Goal: Transaction & Acquisition: Purchase product/service

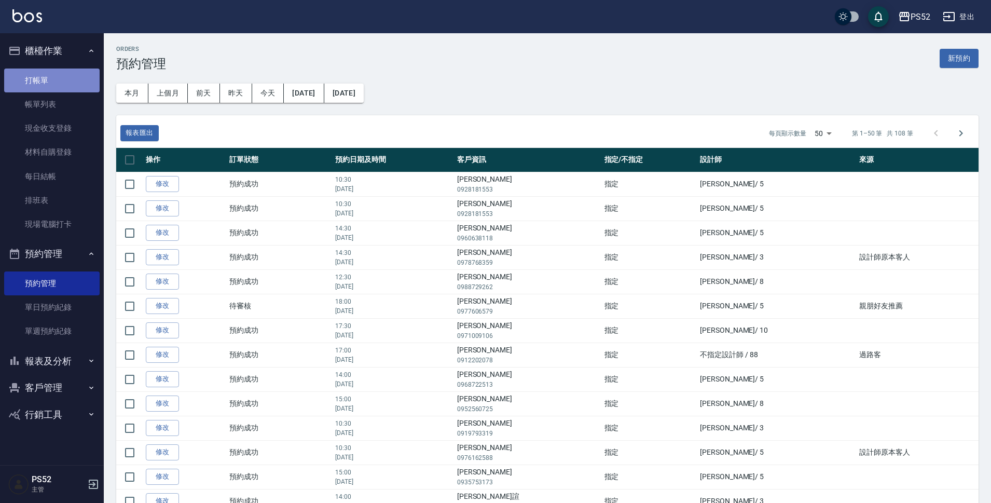
click at [62, 81] on link "打帳單" at bounding box center [51, 81] width 95 height 24
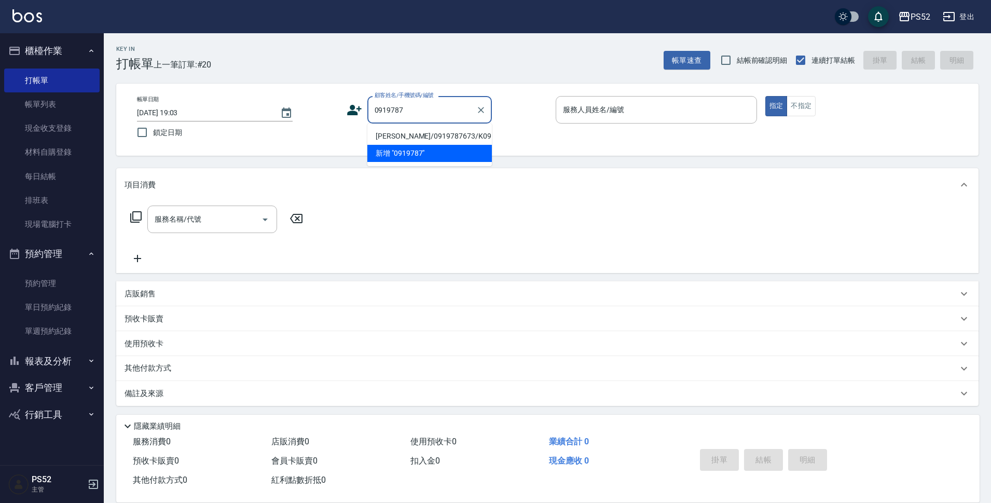
drag, startPoint x: 390, startPoint y: 144, endPoint x: 396, endPoint y: 146, distance: 6.1
click at [391, 144] on li "[PERSON_NAME]/0919787673/K0919787673" at bounding box center [429, 136] width 125 height 17
type input "[PERSON_NAME]/0919787673/K0919787673"
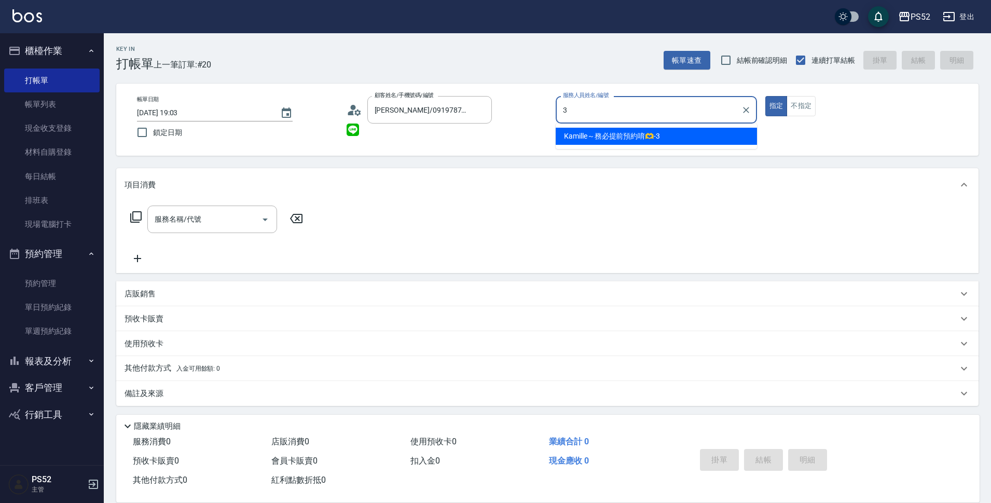
type input "3"
type button "true"
type input "Kamille～務必提前預約唷🫶-3"
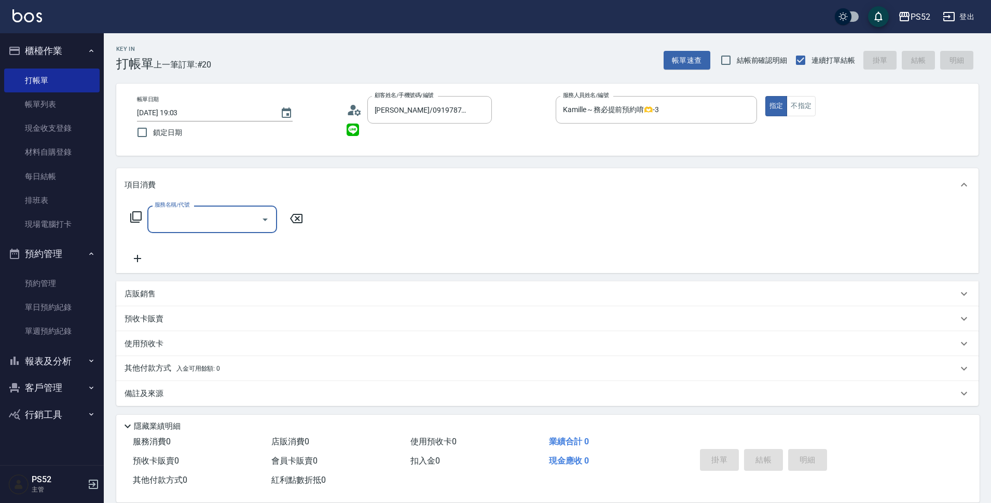
click at [213, 221] on input "服務名稱/代號" at bounding box center [204, 219] width 105 height 18
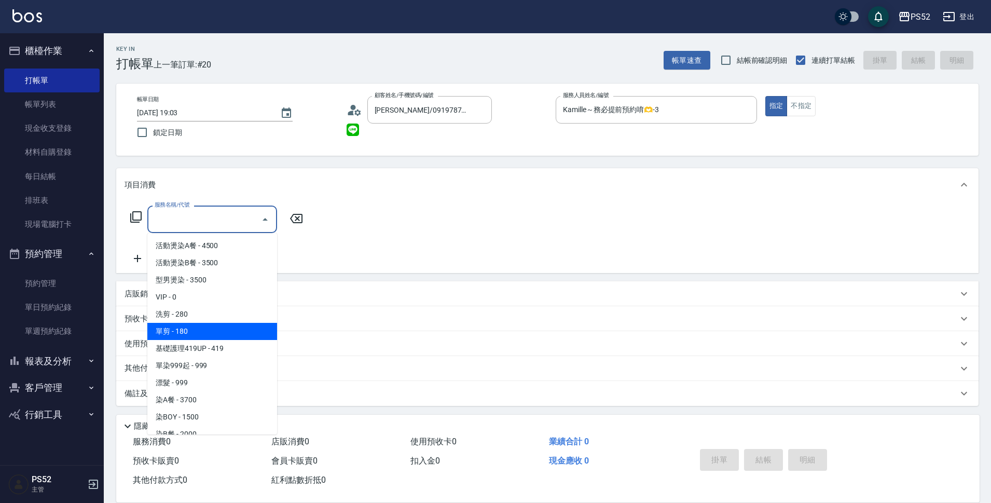
click at [227, 335] on span "單剪 - 180" at bounding box center [212, 331] width 130 height 17
type input "單剪(C2)"
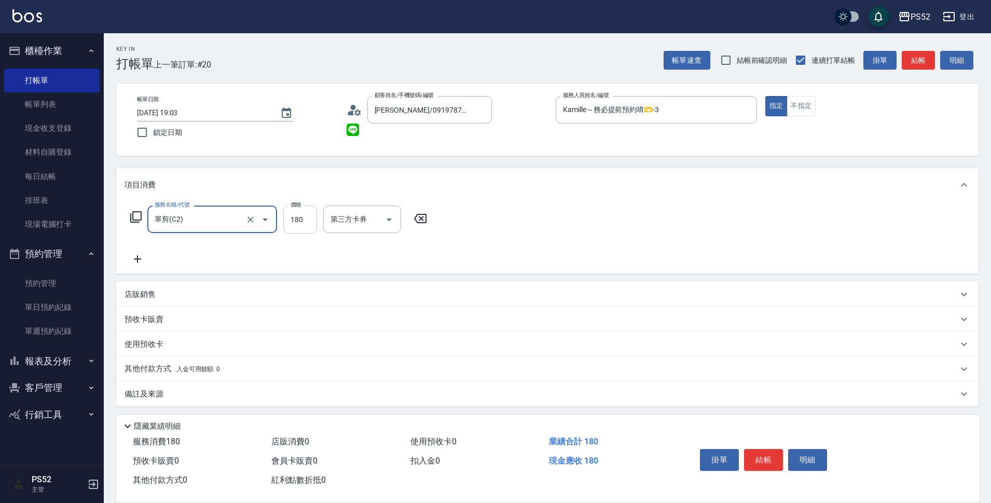
click at [300, 221] on input "180" at bounding box center [300, 220] width 34 height 28
type input "300"
click at [765, 457] on button "結帳" at bounding box center [763, 460] width 39 height 22
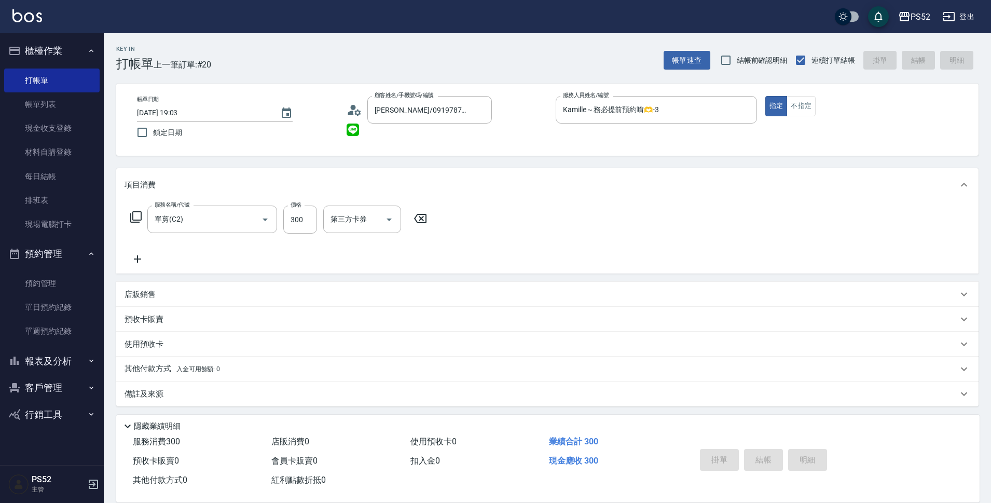
type input "[DATE] 19:04"
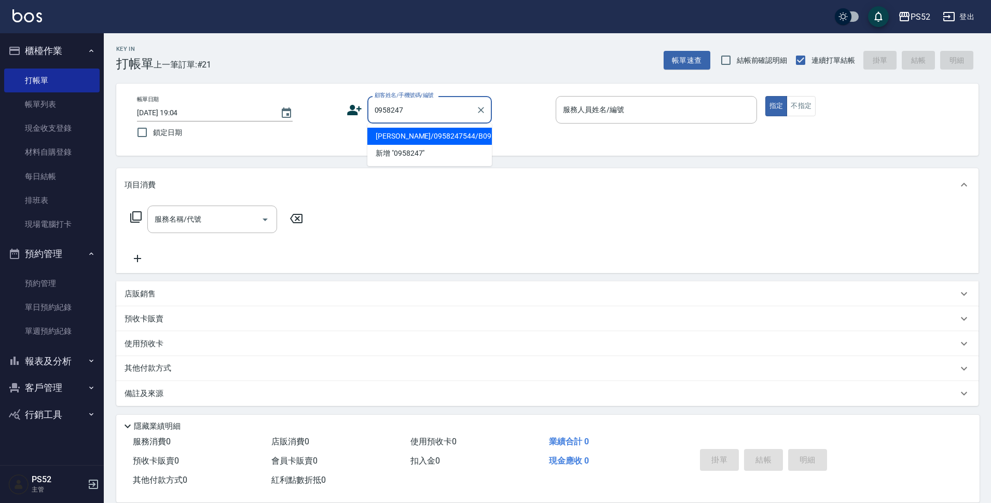
click at [427, 145] on li "[PERSON_NAME]/0958247544/B0958247544" at bounding box center [429, 136] width 125 height 17
type input "[PERSON_NAME]/0958247544/B0958247544"
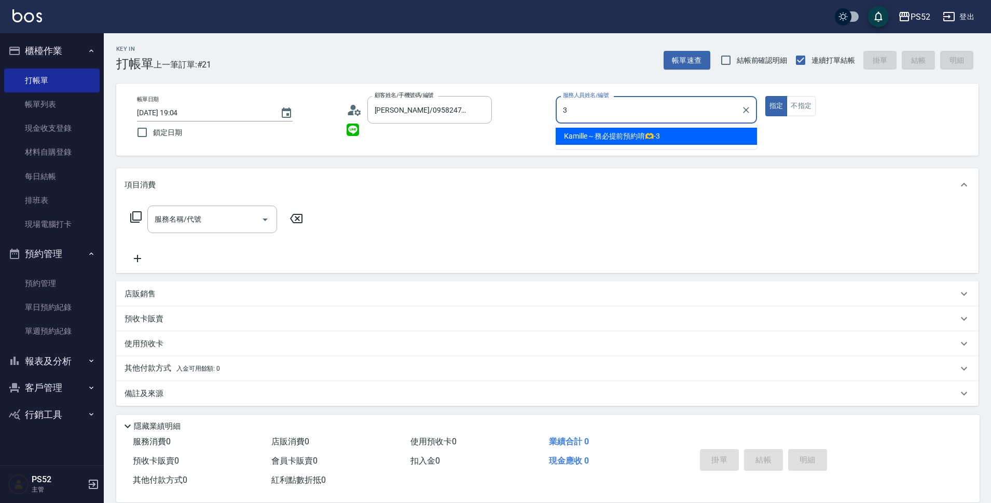
type input "Kamille～務必提前預約唷🫶-3"
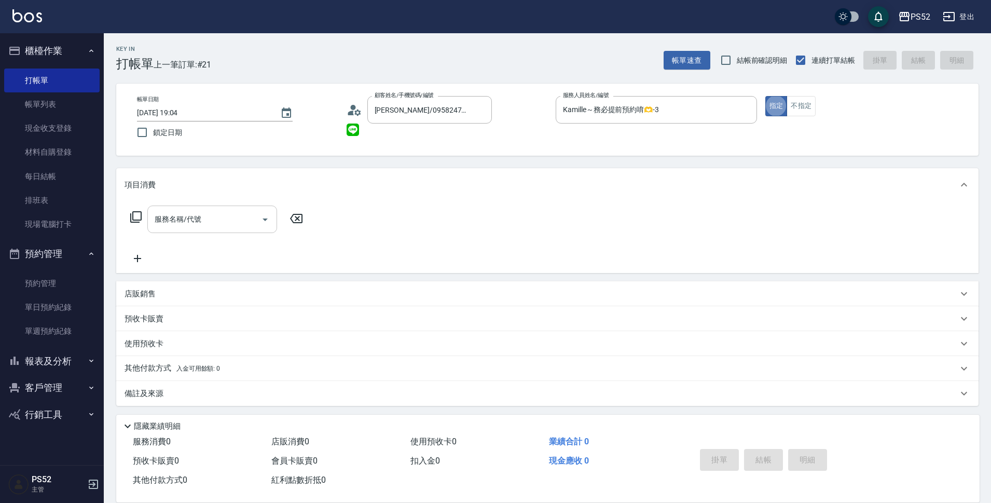
click at [177, 225] on input "服務名稱/代號" at bounding box center [204, 219] width 105 height 18
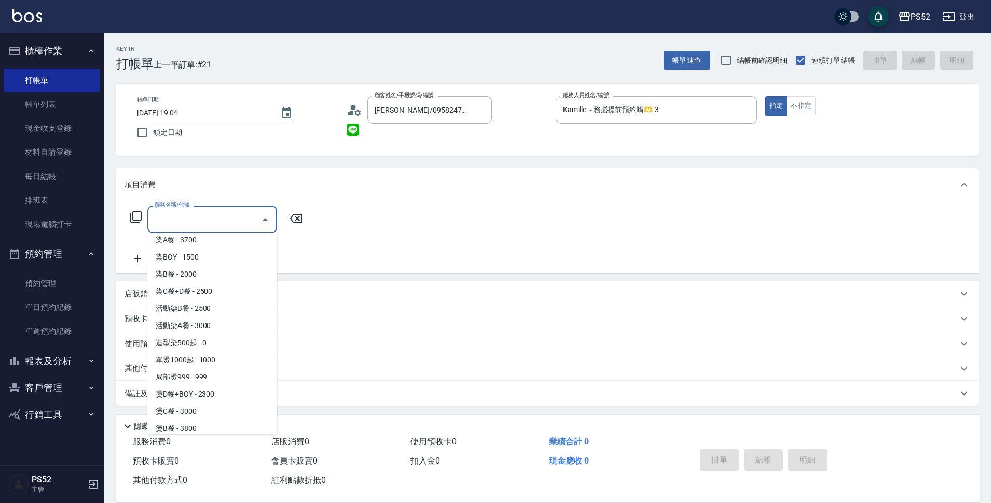
scroll to position [173, 0]
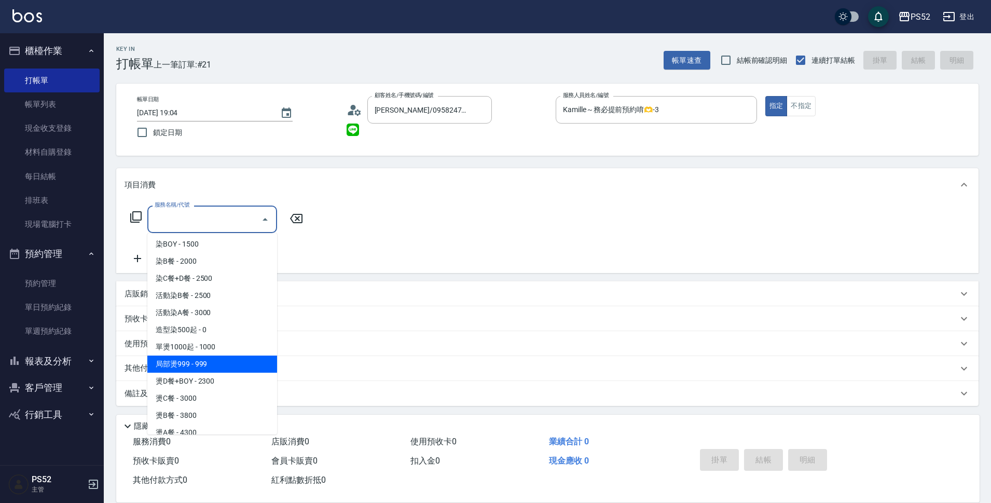
click at [197, 361] on span "局部燙999 - 999" at bounding box center [212, 363] width 130 height 17
type input "局部燙999(P2)"
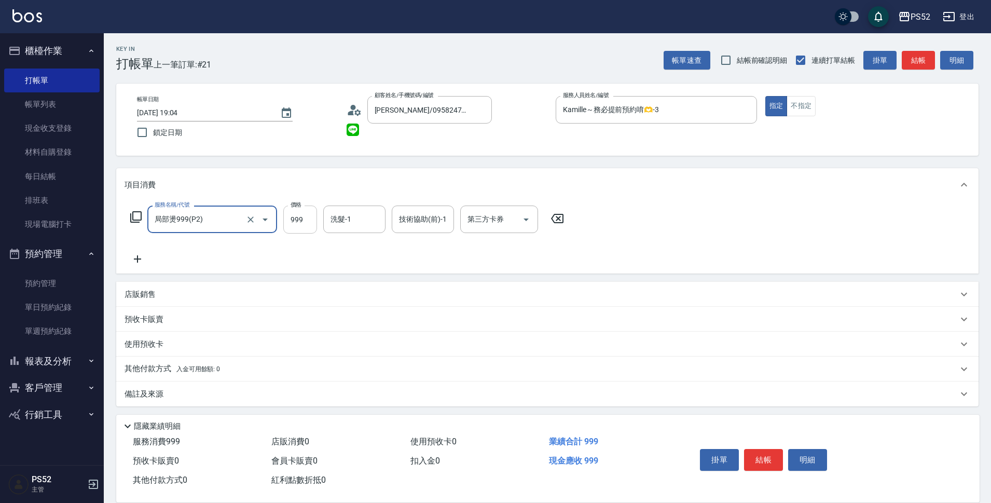
click at [295, 214] on input "999" at bounding box center [300, 220] width 34 height 28
click at [475, 214] on div "服務名稱/代號 局部燙999(P2) 服務名稱/代號 價格 1000 價格 洗髮-1 洗髮-1 技術協助(前)-1 技術協助(前)-1 第三方卡券 第三方卡券" at bounding box center [348, 220] width 446 height 28
type input "1000"
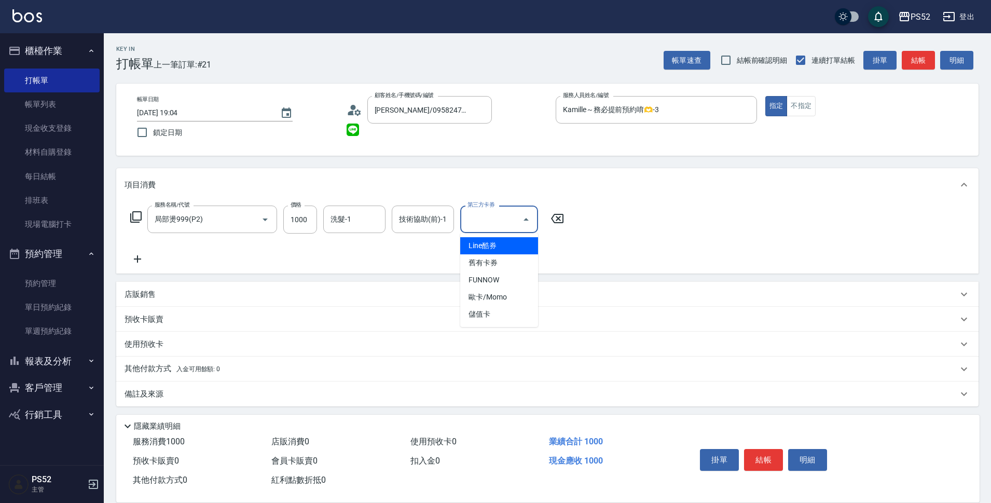
click at [475, 214] on input "第三方卡券" at bounding box center [491, 219] width 53 height 18
click at [479, 312] on span "儲值卡" at bounding box center [499, 314] width 78 height 17
type input "儲值卡"
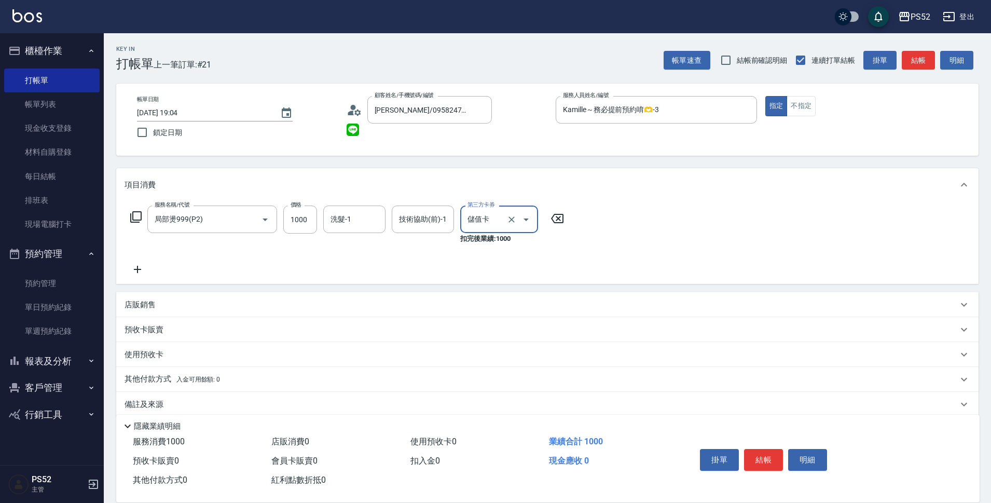
click at [143, 270] on icon at bounding box center [138, 269] width 26 height 12
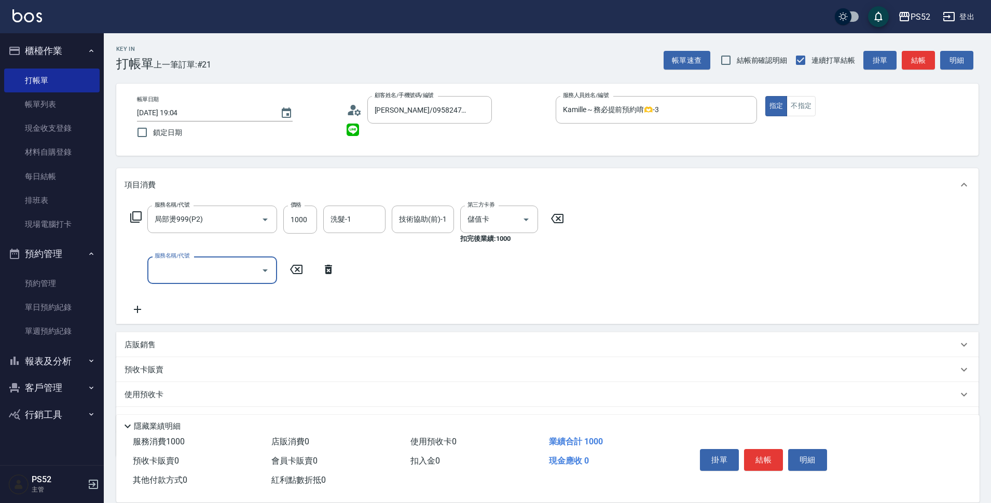
click at [167, 269] on div "服務名稱/代號 服務名稱/代號" at bounding box center [212, 270] width 130 height 28
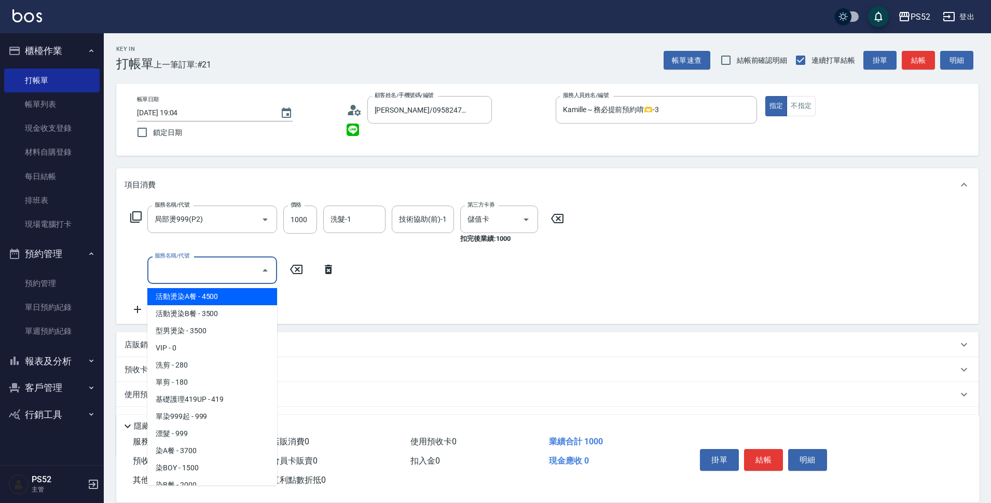
click at [181, 271] on input "服務名稱/代號" at bounding box center [204, 270] width 105 height 18
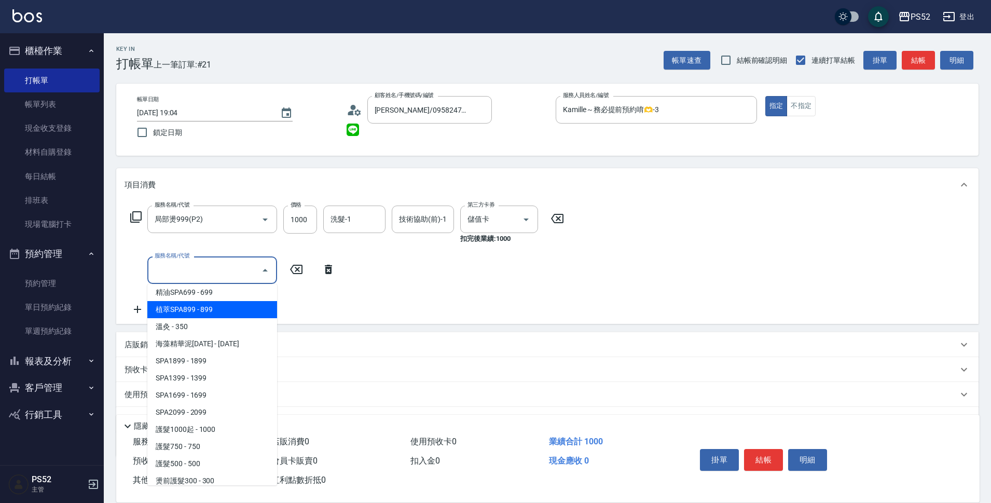
scroll to position [536, 0]
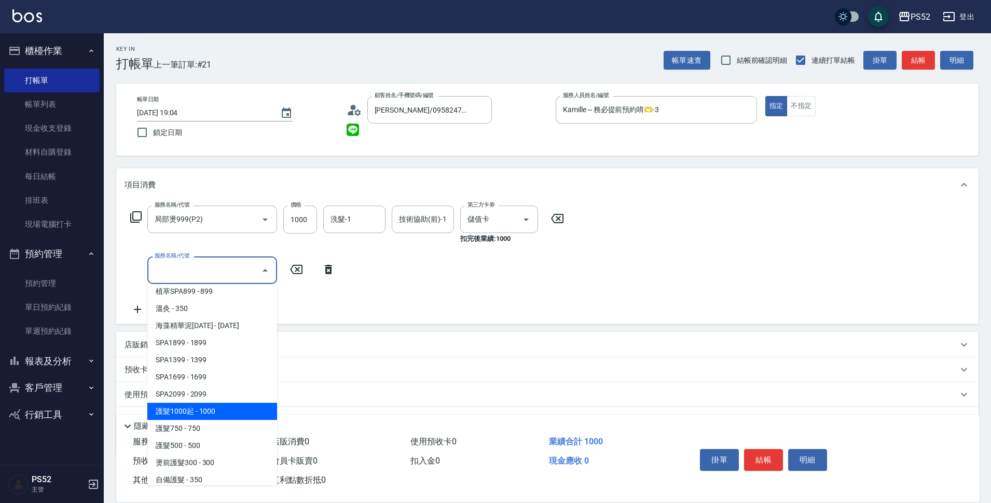
click at [221, 408] on span "護髮1000起 - 1000" at bounding box center [212, 411] width 130 height 17
type input "護髮1000起(T1)"
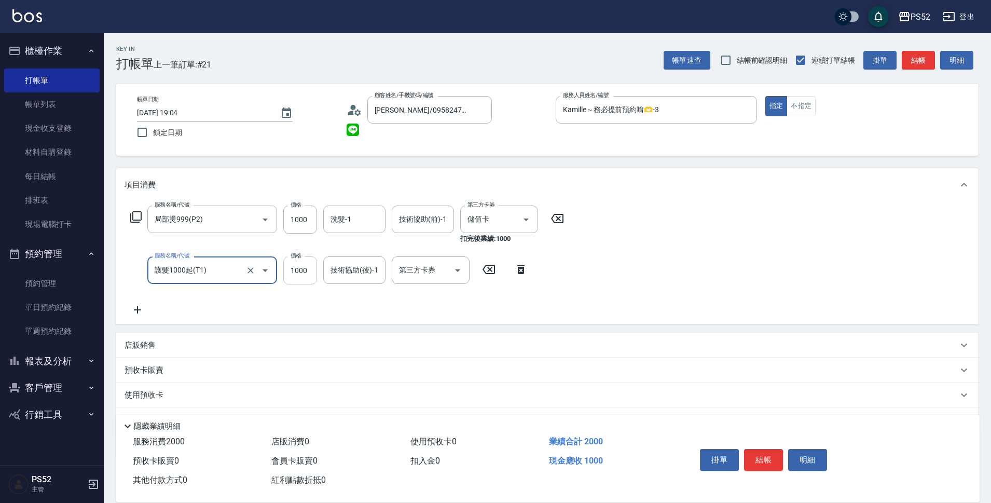
click at [304, 272] on input "1000" at bounding box center [300, 270] width 34 height 28
type input "900"
click at [424, 271] on input "第三方卡券" at bounding box center [422, 270] width 53 height 18
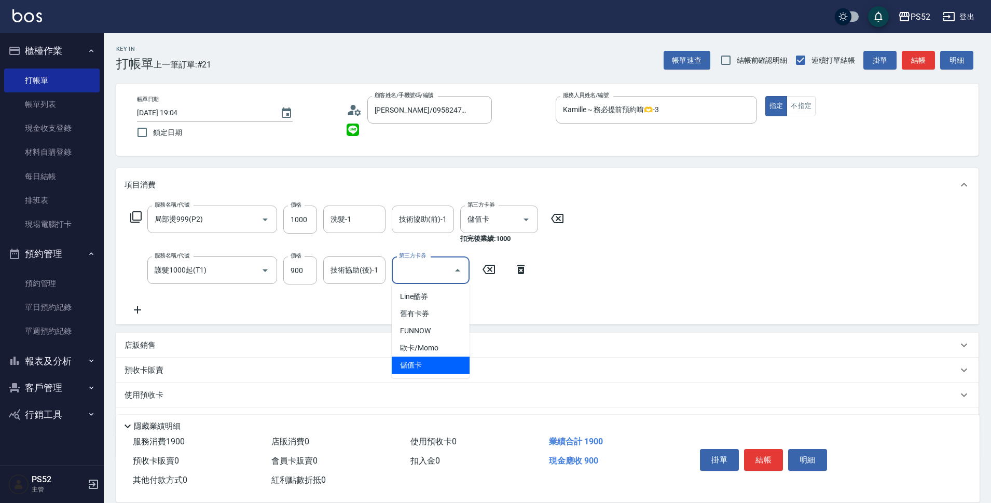
click at [422, 368] on span "儲值卡" at bounding box center [431, 365] width 78 height 17
type input "儲值卡"
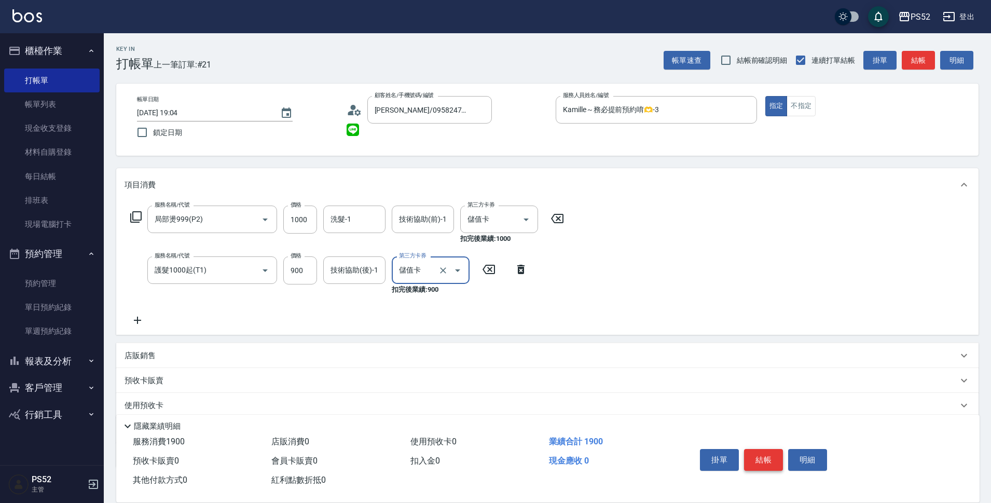
click at [765, 459] on button "結帳" at bounding box center [763, 460] width 39 height 22
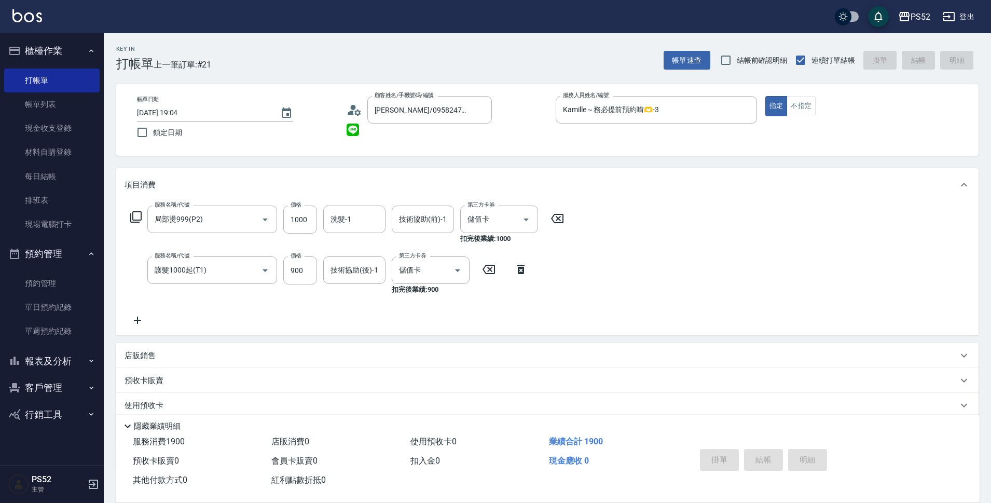
type input "[DATE] 19:05"
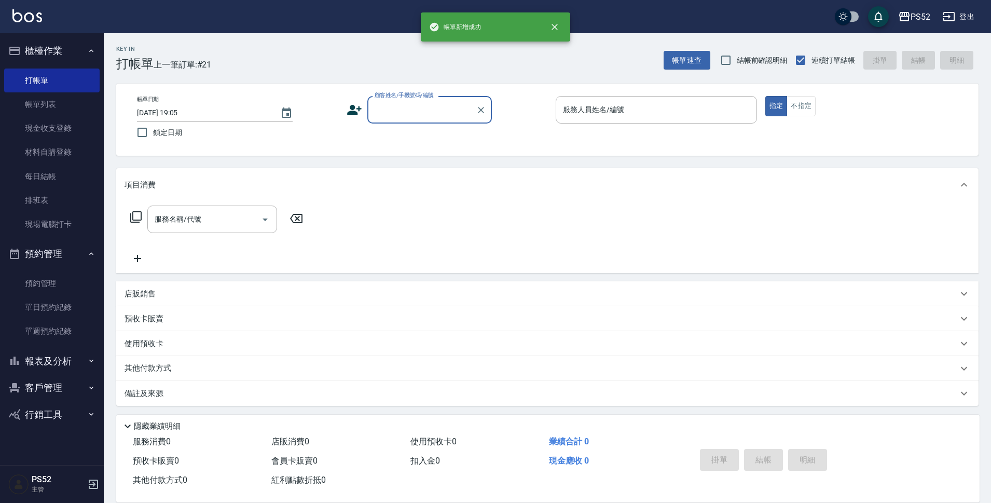
scroll to position [0, 0]
click at [86, 363] on button "報表及分析" at bounding box center [51, 361] width 95 height 27
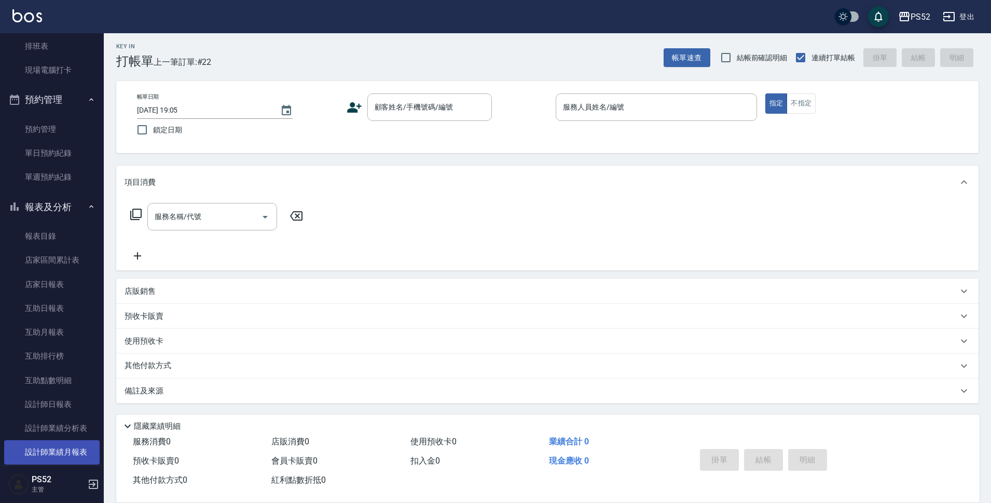
scroll to position [156, 0]
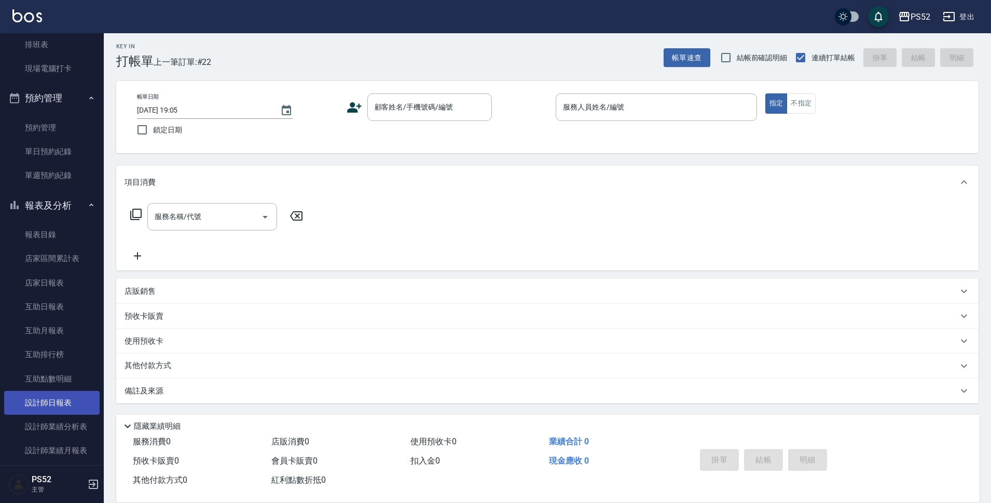
click at [54, 398] on link "設計師日報表" at bounding box center [51, 403] width 95 height 24
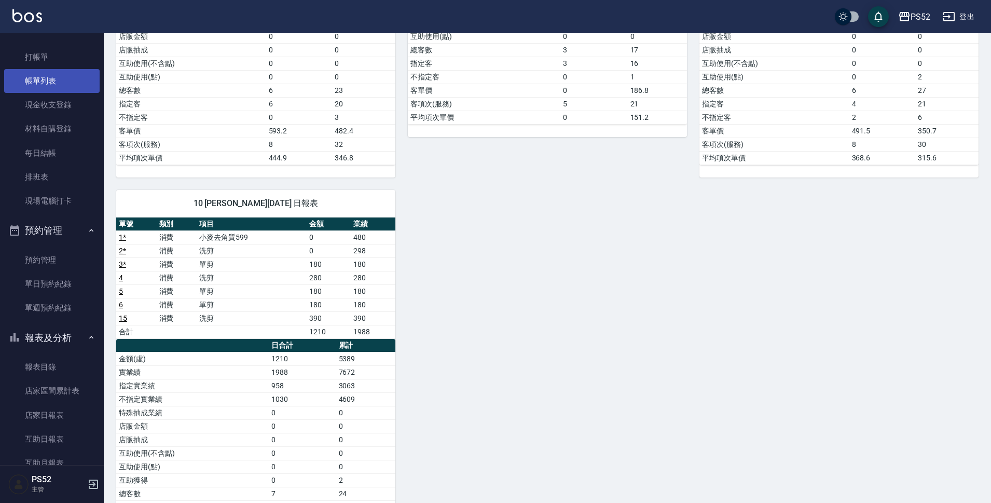
scroll to position [17, 0]
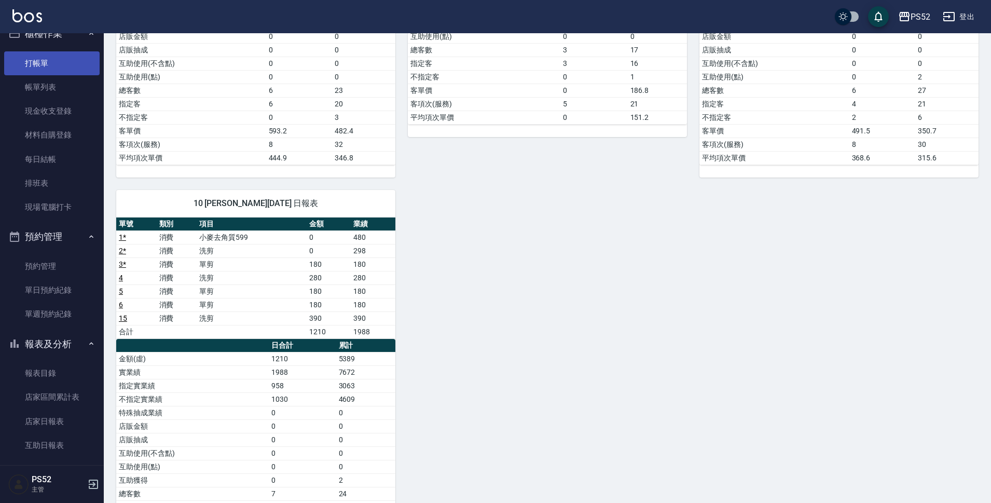
click at [47, 63] on link "打帳單" at bounding box center [51, 63] width 95 height 24
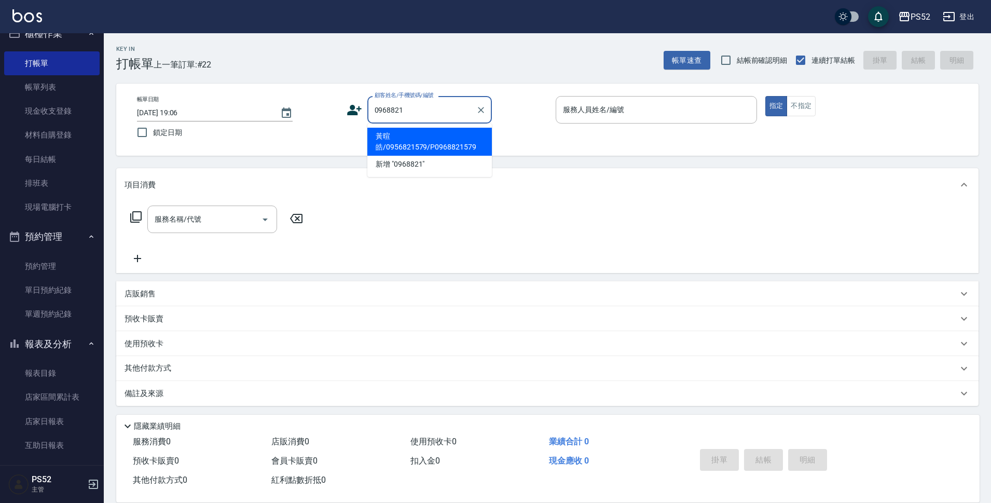
click at [392, 133] on li "黃暄皓/0956821579/P0968821579" at bounding box center [429, 142] width 125 height 28
type input "黃暄皓/0956821579/P0968821579"
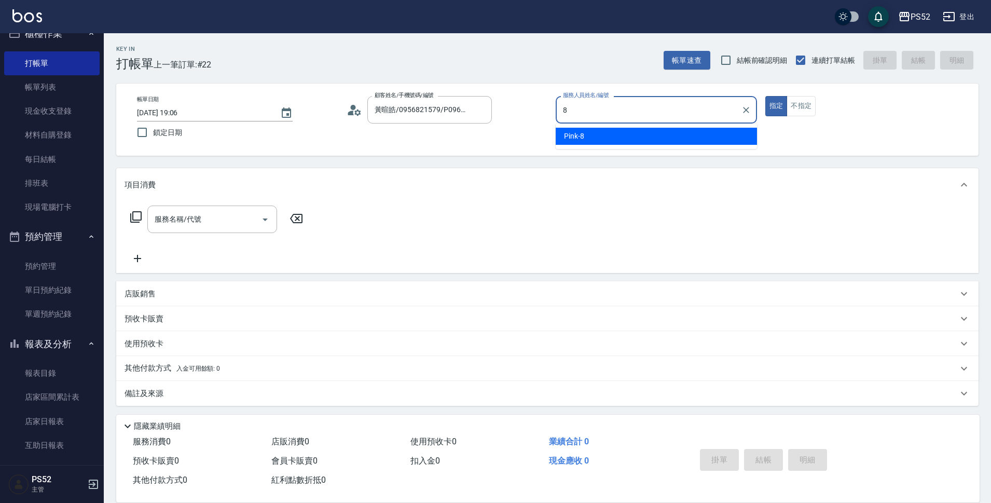
type input "Pink-8"
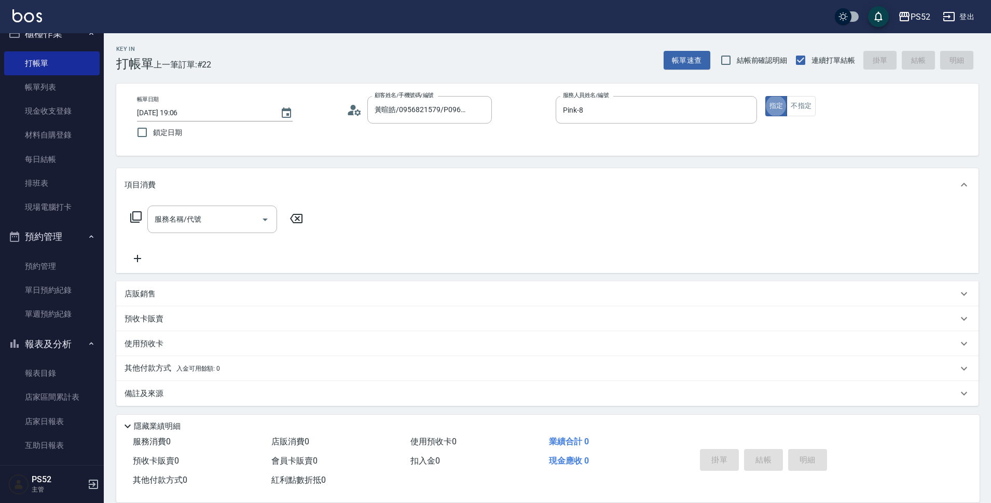
type button "true"
click at [226, 216] on input "服務名稱/代號" at bounding box center [204, 219] width 105 height 18
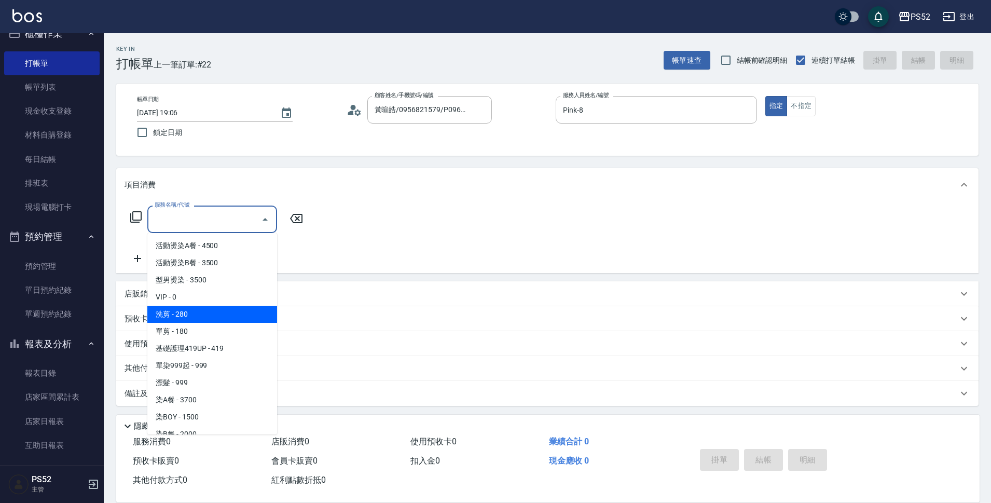
click at [225, 306] on span "洗剪 - 280" at bounding box center [212, 314] width 130 height 17
type input "洗剪(C1)"
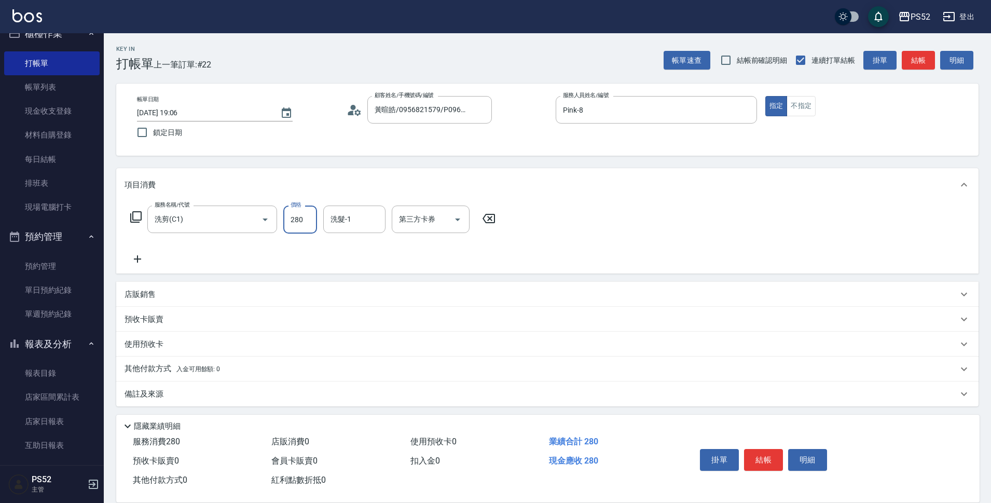
click at [305, 222] on input "280" at bounding box center [300, 220] width 34 height 28
type input "370"
click at [762, 462] on button "結帳" at bounding box center [763, 460] width 39 height 22
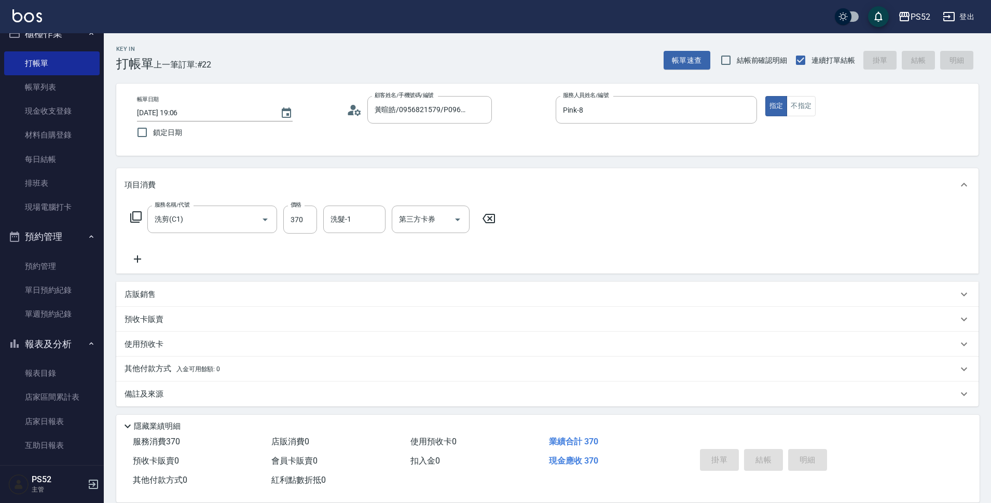
type input "[DATE] 19:07"
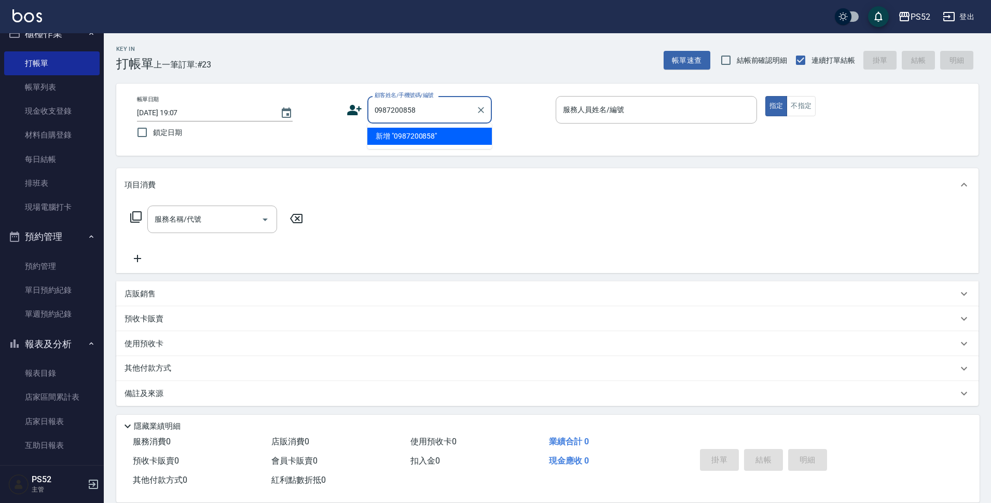
type input "0987200858"
click at [351, 112] on icon at bounding box center [354, 110] width 15 height 10
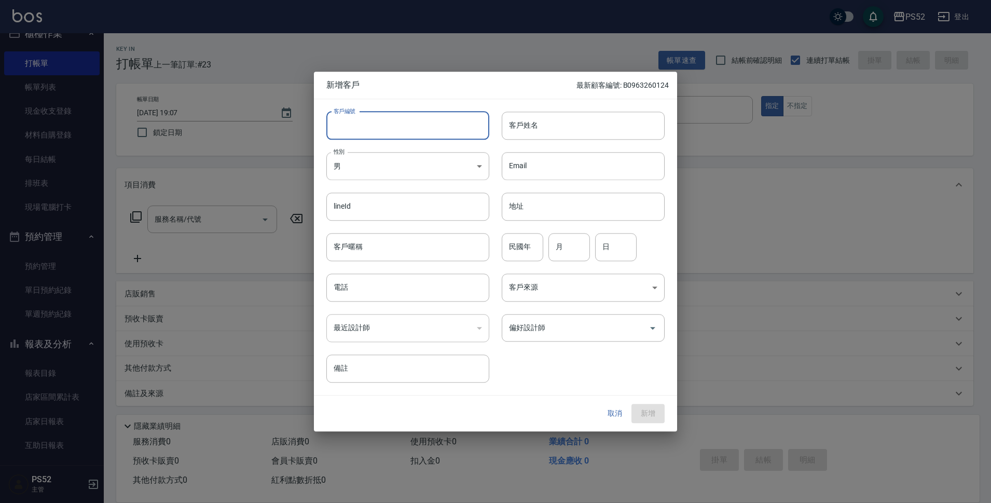
click at [367, 120] on input "客戶編號" at bounding box center [407, 126] width 163 height 28
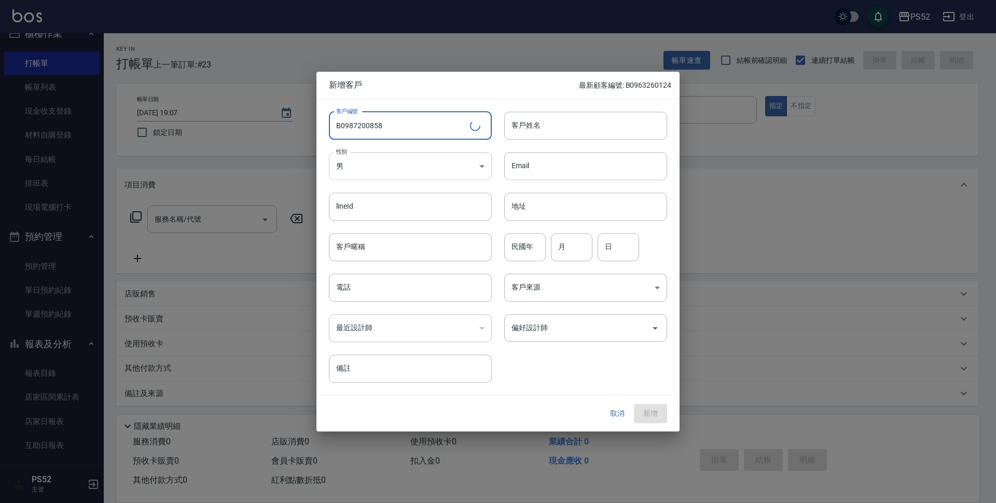
type input "B0987200858"
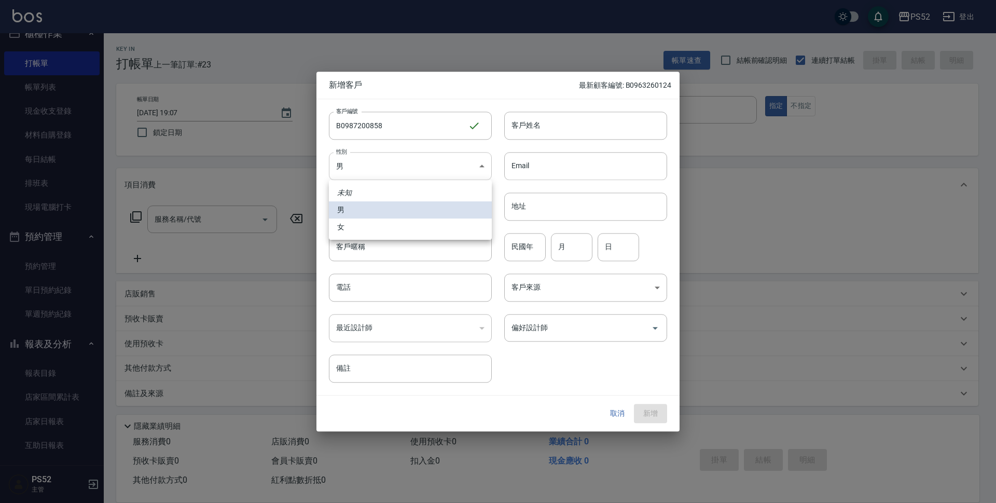
click at [361, 156] on body "PS52 登出 櫃檯作業 打帳單 帳單列表 現金收支登錄 材料自購登錄 每日結帳 排班表 現場電腦打卡 預約管理 預約管理 單日預約紀錄 單週預約紀錄 報表及…" at bounding box center [498, 252] width 996 height 505
click at [352, 221] on li "女" at bounding box center [410, 226] width 163 height 17
type input "[DEMOGRAPHIC_DATA]"
click at [351, 285] on input "電話" at bounding box center [410, 288] width 163 height 28
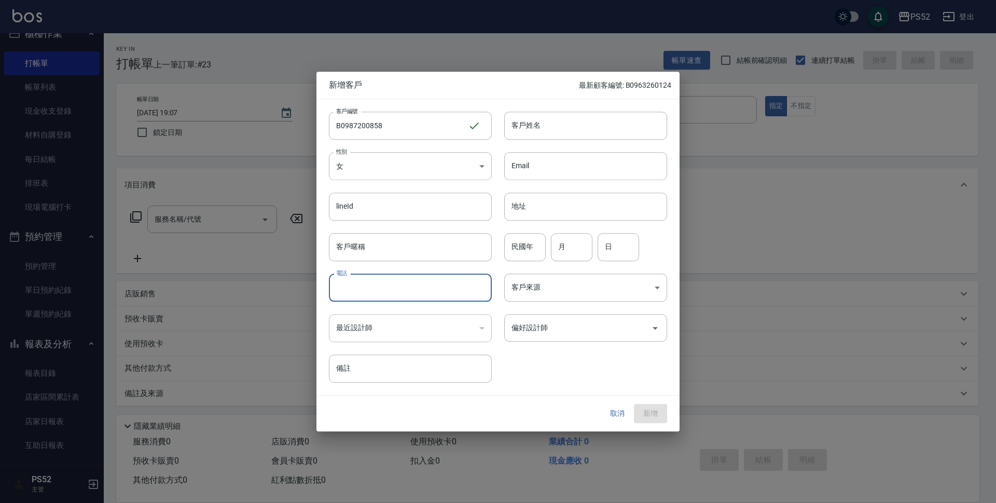
paste input "0987200858"
type input "0987200858"
click at [523, 251] on input "民國年" at bounding box center [525, 247] width 42 height 28
type input "74"
type input "8"
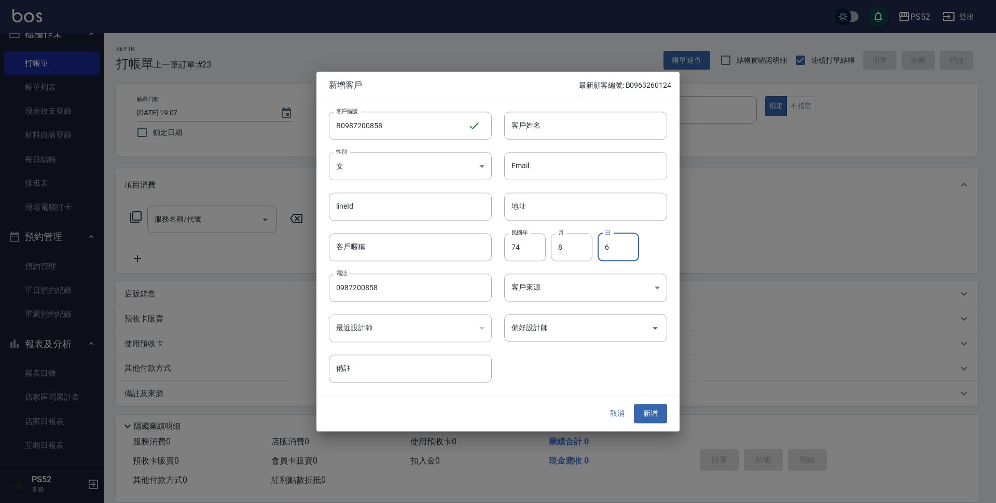
type input "6"
click at [559, 106] on div "客戶姓名 客戶姓名" at bounding box center [579, 119] width 175 height 40
click at [556, 127] on input "客戶姓名" at bounding box center [585, 126] width 163 height 28
type input "盤氏蘭"
click at [654, 421] on button "新增" at bounding box center [650, 413] width 33 height 19
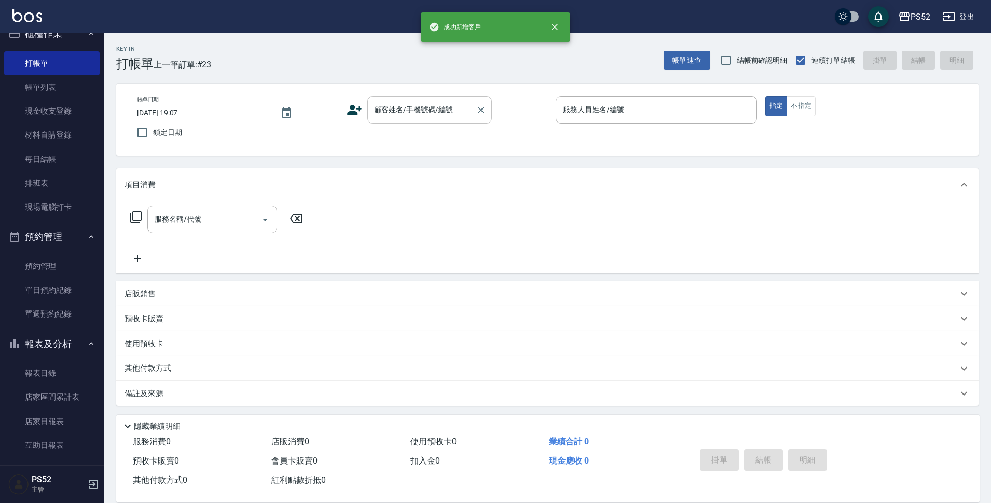
click at [425, 110] on input "顧客姓名/手機號碼/編號" at bounding box center [422, 110] width 100 height 18
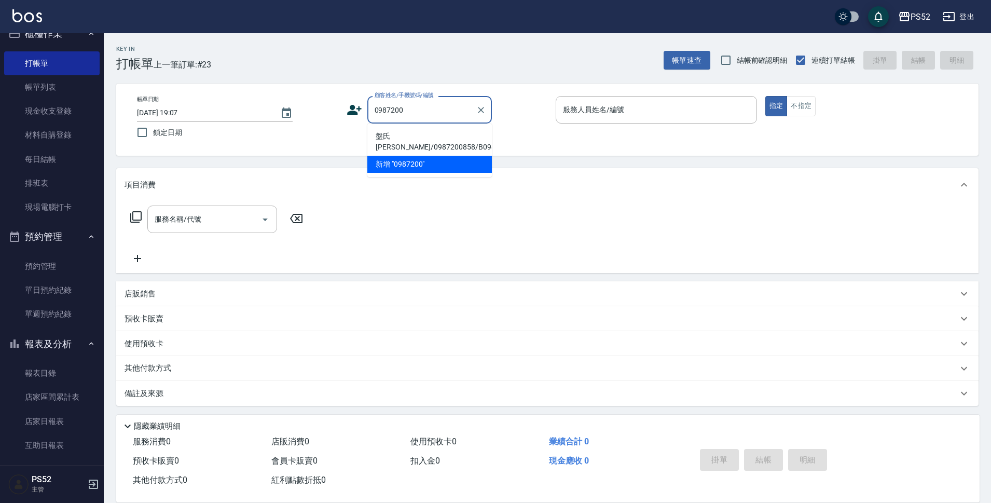
click at [413, 144] on li "盤氏[PERSON_NAME]/0987200858/B0987200858" at bounding box center [429, 142] width 125 height 28
type input "盤氏[PERSON_NAME]/0987200858/B0987200858"
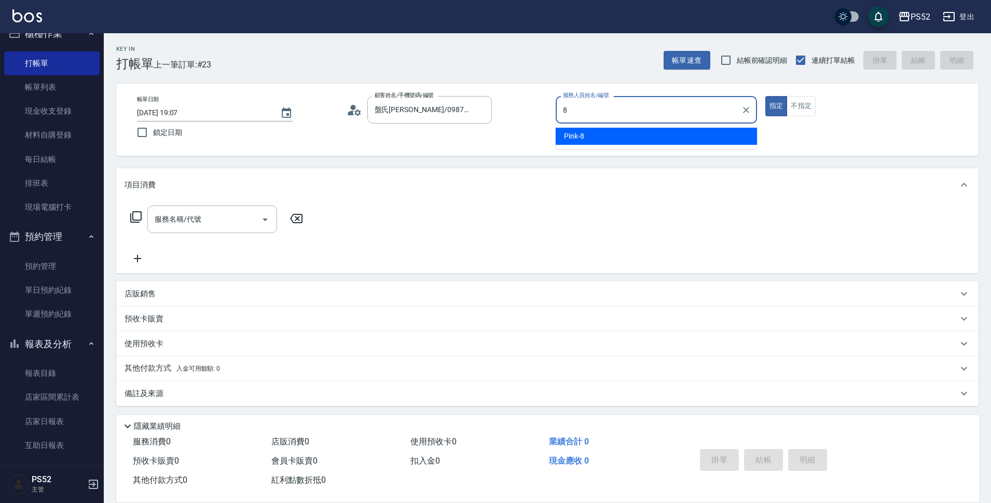
type input "Pink-8"
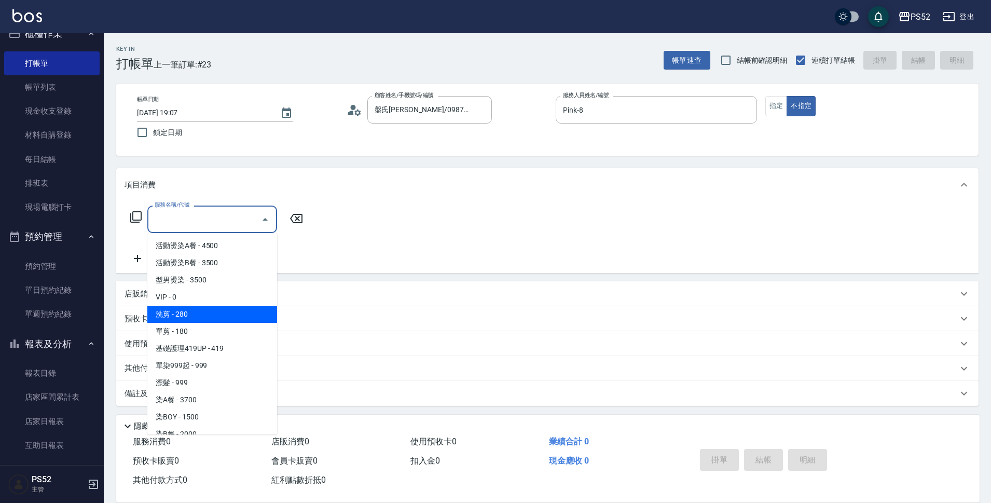
type input "洗剪(C1)"
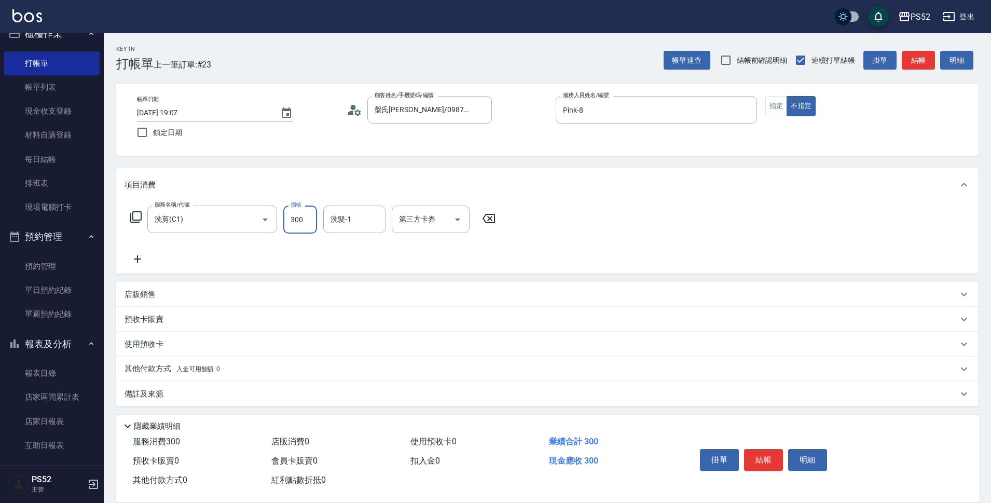
type input "300"
click at [344, 234] on div "洗髮-1 洗髮-1" at bounding box center [357, 220] width 69 height 28
click at [359, 227] on input "洗髮-1" at bounding box center [354, 219] width 53 height 18
type input "Iris-10"
click at [144, 257] on icon at bounding box center [138, 259] width 26 height 12
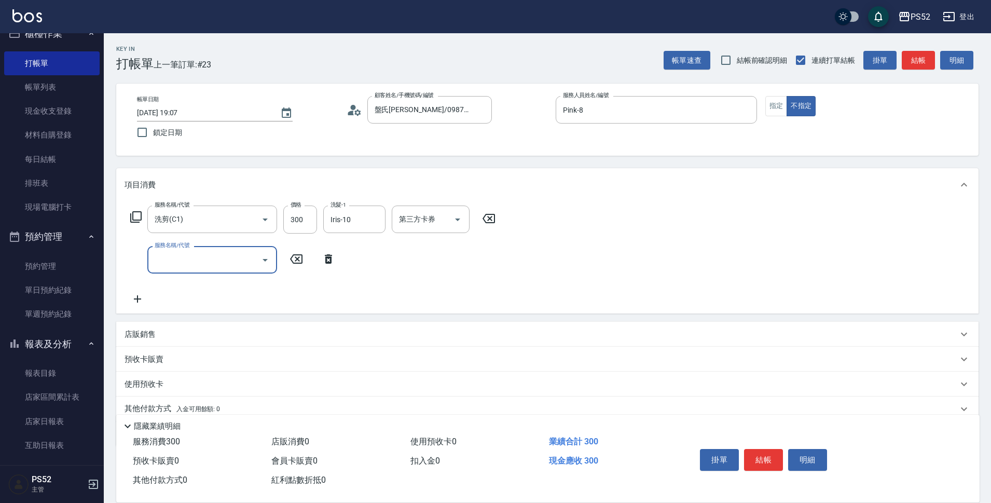
click at [187, 249] on label "服務名稱/代號" at bounding box center [172, 245] width 35 height 8
click at [187, 257] on input "服務名稱/代號" at bounding box center [204, 260] width 105 height 18
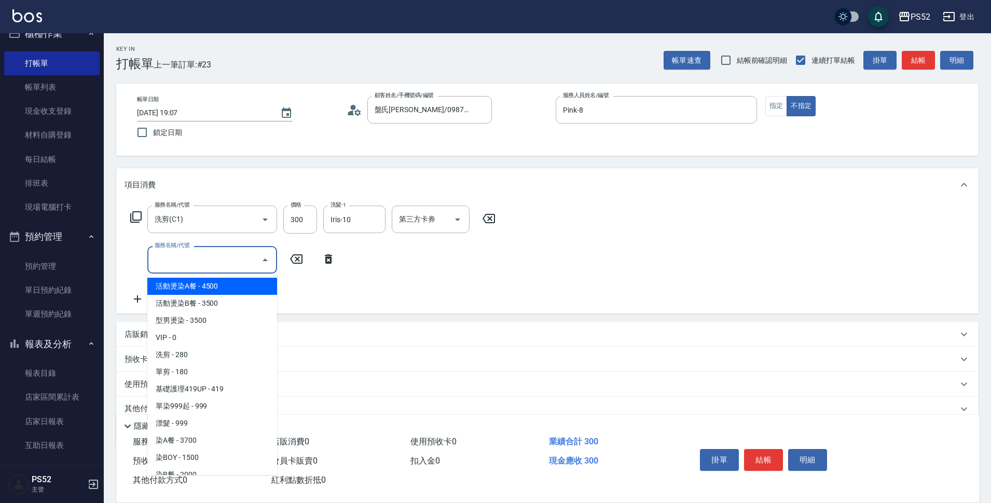
click at [193, 263] on input "服務名稱/代號" at bounding box center [204, 260] width 105 height 18
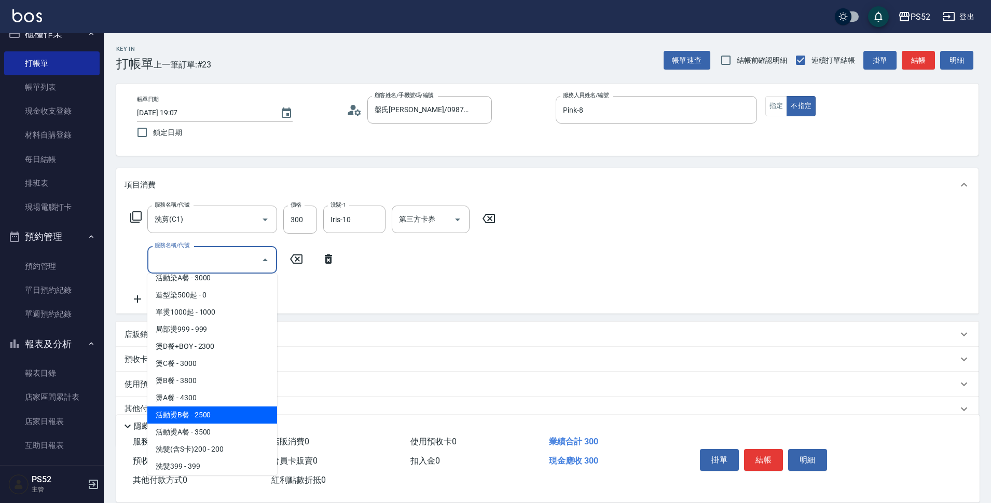
scroll to position [311, 0]
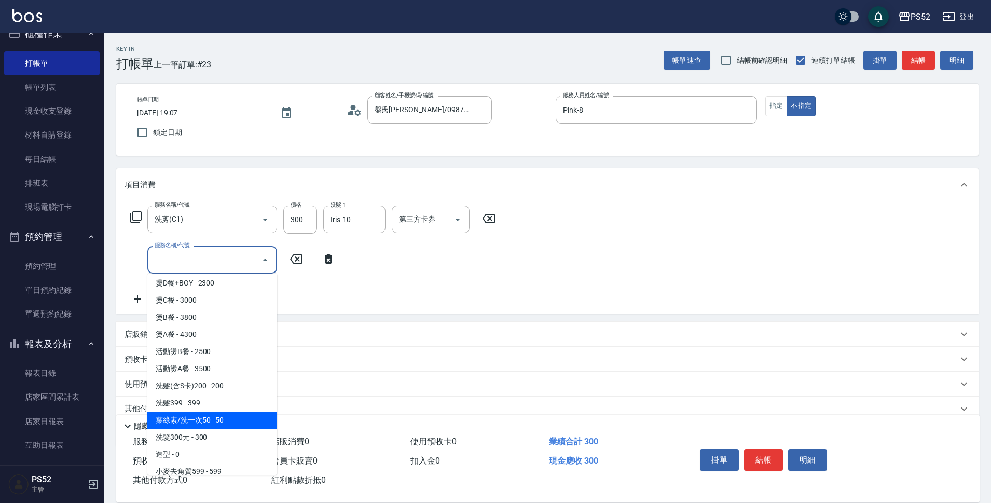
drag, startPoint x: 230, startPoint y: 416, endPoint x: 279, endPoint y: 305, distance: 122.0
click at [230, 417] on span "葉綠素/洗一次50 - 50" at bounding box center [212, 420] width 130 height 17
type input "葉綠素/洗一次50(S3)"
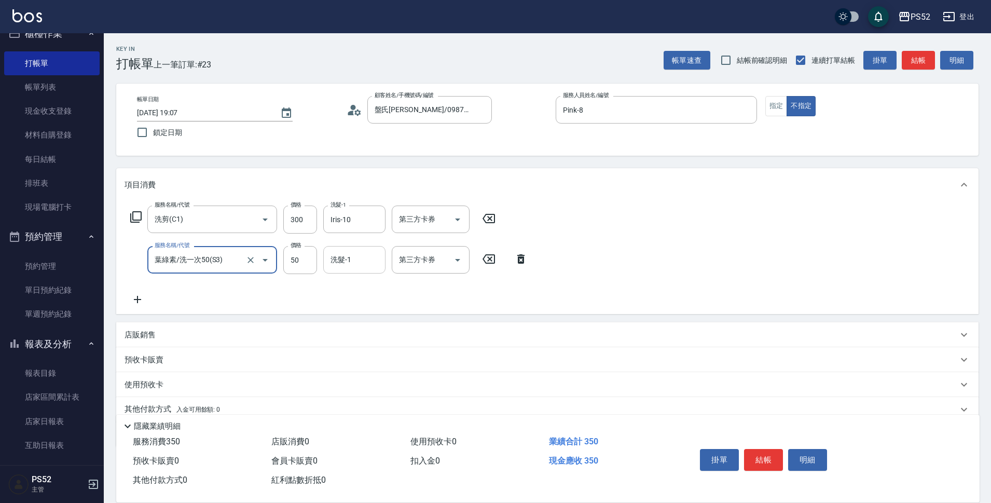
click at [351, 260] on input "洗髮-1" at bounding box center [354, 260] width 53 height 18
type input "Iris-10"
click at [757, 449] on button "結帳" at bounding box center [763, 460] width 39 height 22
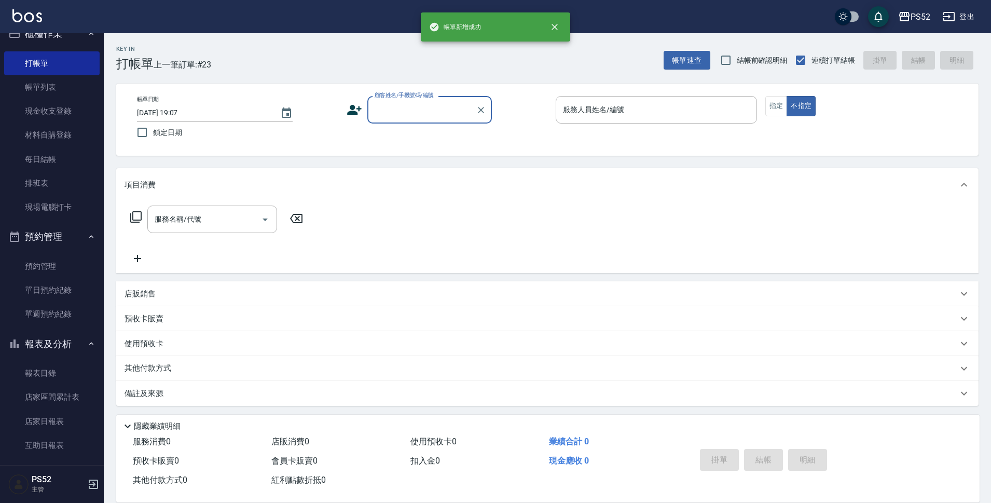
scroll to position [0, 0]
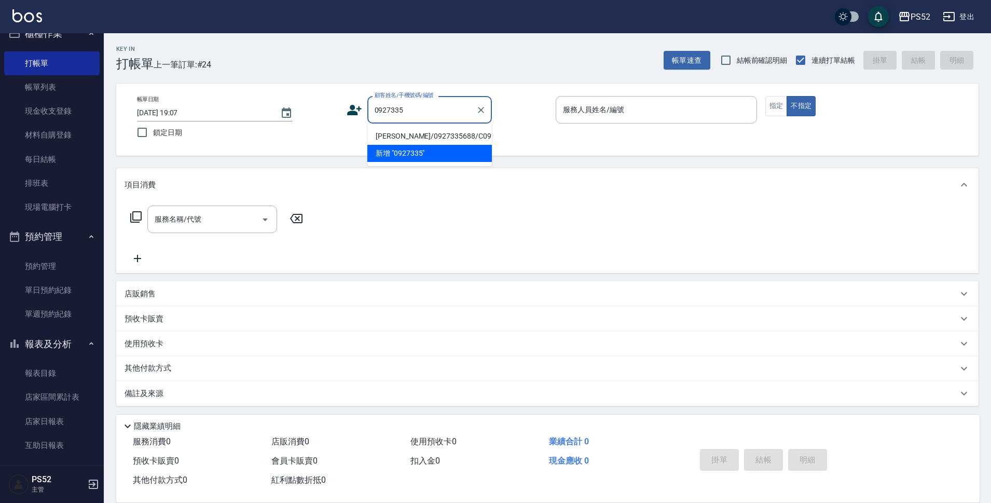
click at [408, 141] on li "[PERSON_NAME]/0927335688/C0927335688" at bounding box center [429, 136] width 125 height 17
type input "[PERSON_NAME]/0927335688/C0927335688"
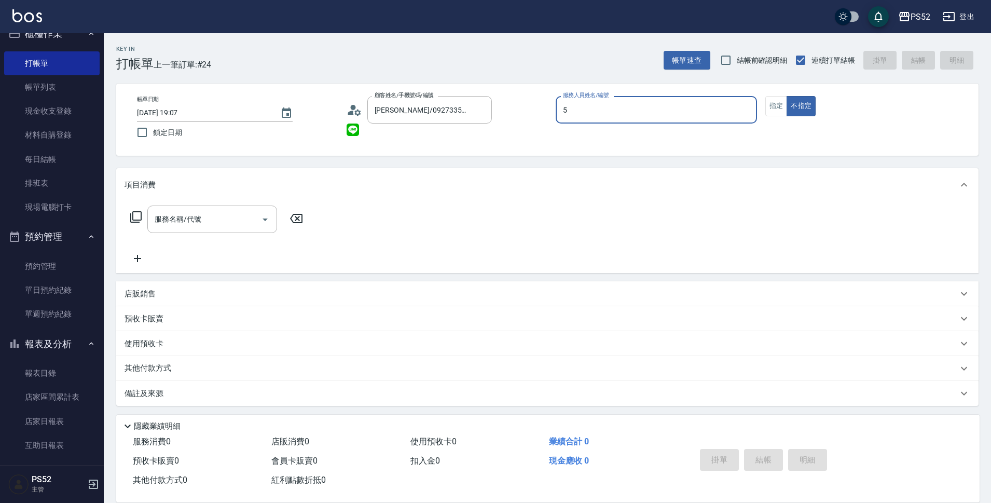
type input "Cherry～建議提前預約哦❤️-5"
type button "false"
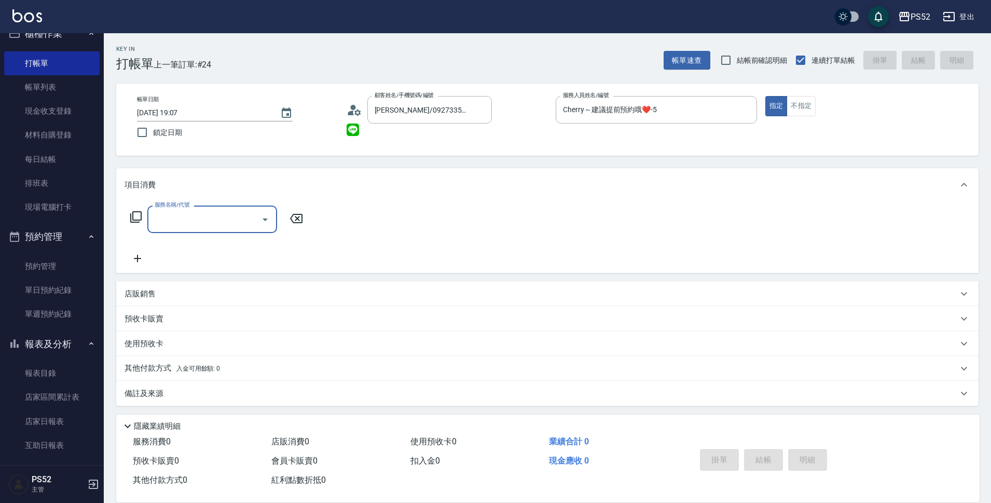
click at [236, 219] on input "服務名稱/代號" at bounding box center [204, 219] width 105 height 18
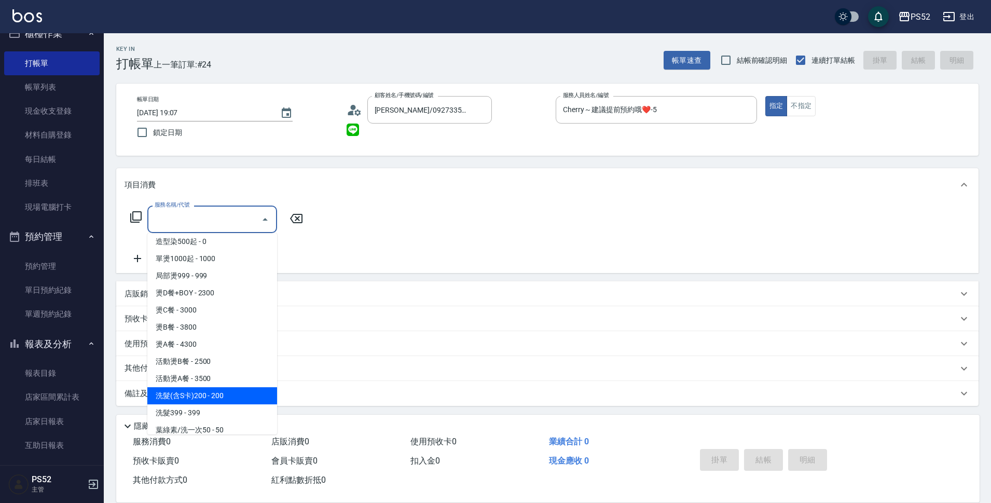
scroll to position [242, 0]
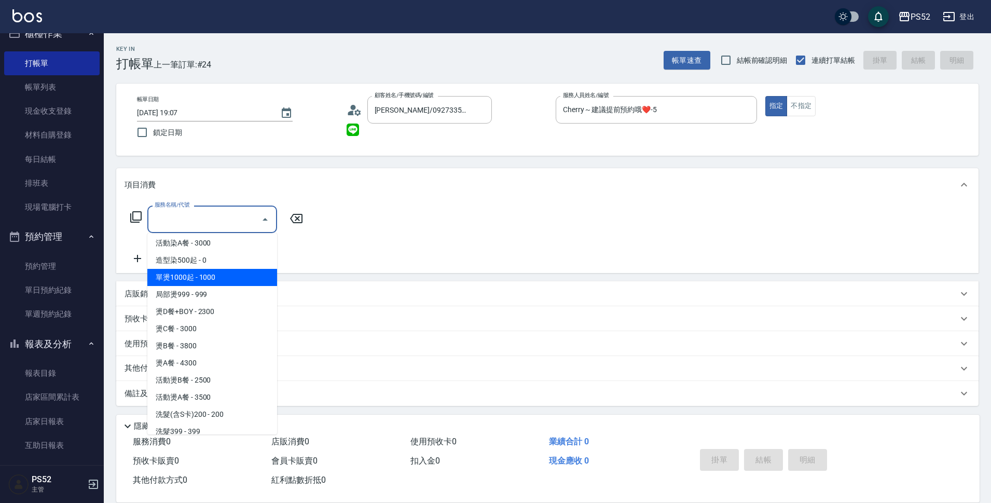
click at [215, 283] on span "單燙1000起 - 1000" at bounding box center [212, 277] width 130 height 17
type input "單燙1000起(P1)"
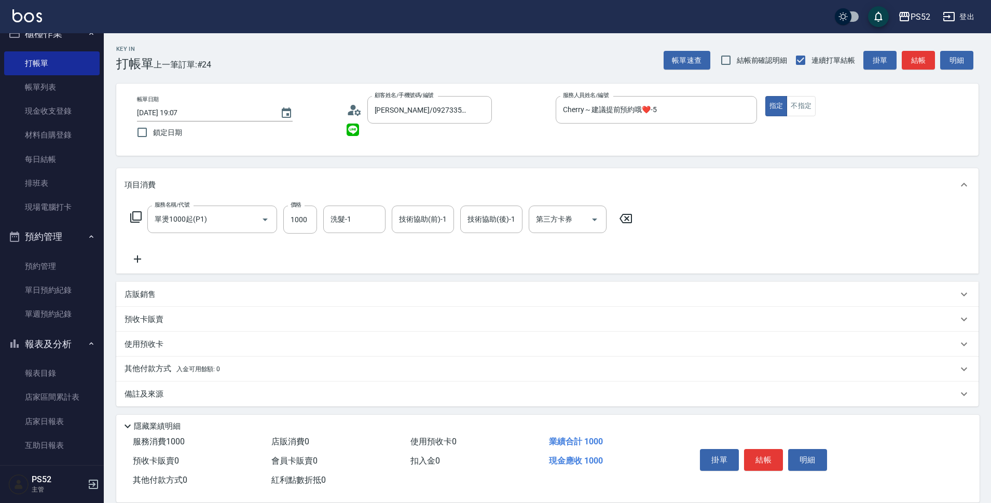
drag, startPoint x: 215, startPoint y: 283, endPoint x: 223, endPoint y: 290, distance: 10.3
click at [223, 290] on div "店販銷售" at bounding box center [547, 294] width 863 height 25
click at [255, 221] on icon "Clear" at bounding box center [250, 219] width 10 height 10
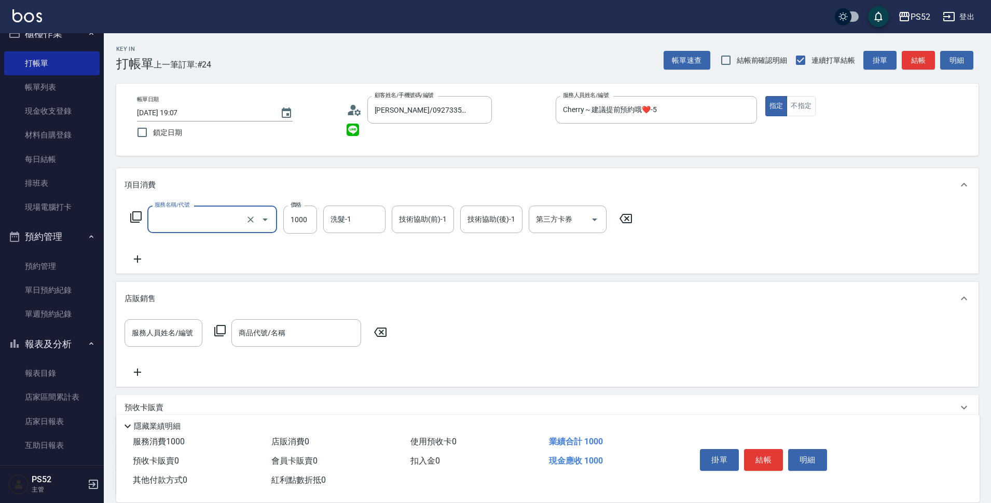
click at [262, 221] on icon "Open" at bounding box center [265, 219] width 12 height 12
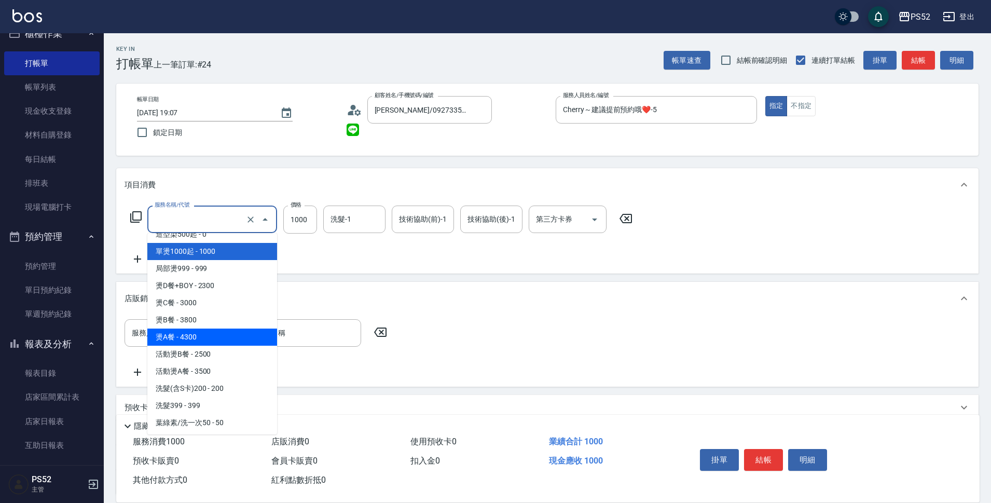
scroll to position [267, 0]
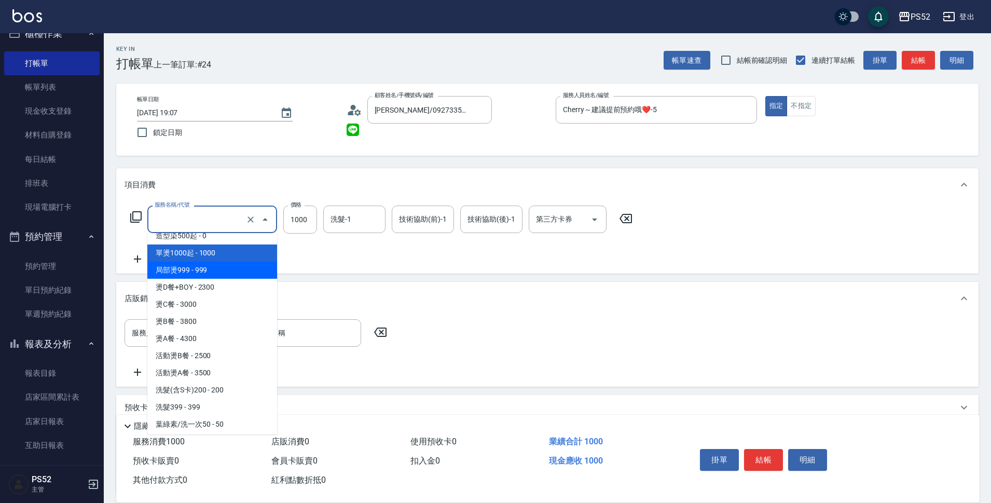
drag, startPoint x: 226, startPoint y: 266, endPoint x: 287, endPoint y: 240, distance: 66.5
click at [230, 264] on span "局部燙999 - 999" at bounding box center [212, 270] width 130 height 17
type input "局部燙999(P2)"
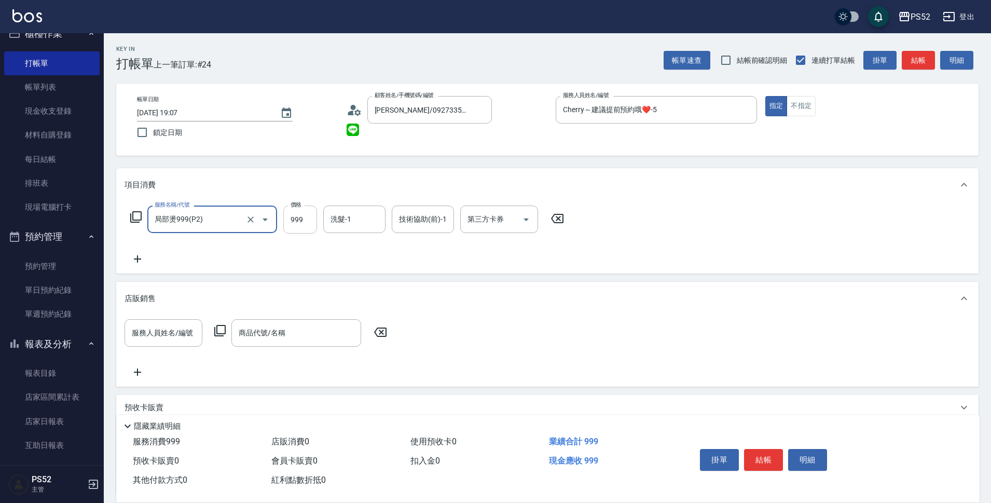
click at [298, 221] on input "999" at bounding box center [300, 220] width 34 height 28
type input "1000"
click at [488, 222] on div "第三方卡券 第三方卡券" at bounding box center [499, 220] width 78 height 28
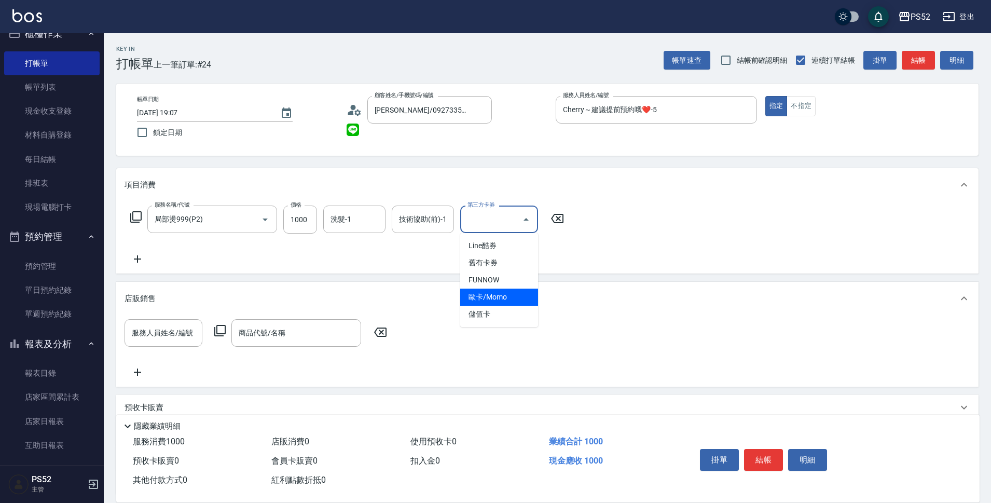
click at [483, 306] on span "儲值卡" at bounding box center [499, 314] width 78 height 17
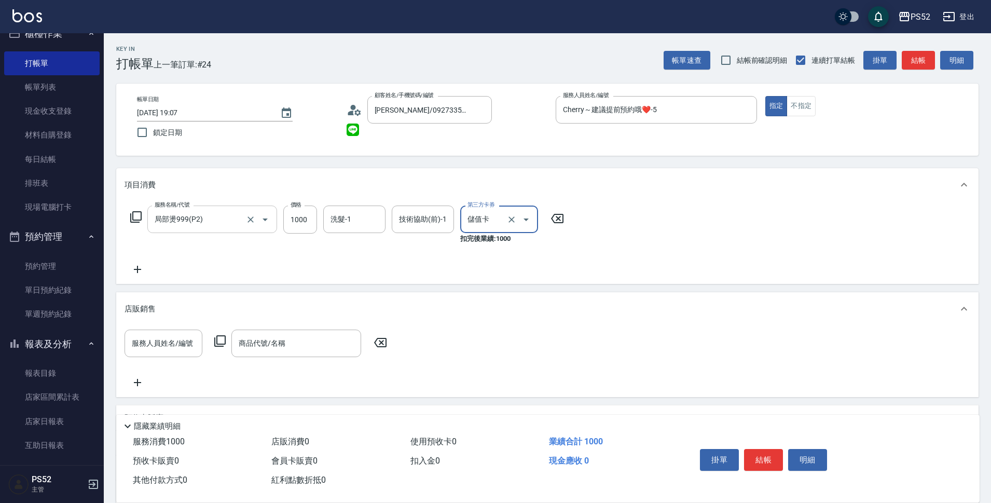
type input "儲值卡"
click at [144, 264] on div "服務名稱/代號 局部燙999(P2) 服務名稱/代號 價格 1000 價格 洗髮-1 洗髮-1 技術協助(前)-1 技術協助(前)-1 第三方卡券 儲值卡 第…" at bounding box center [348, 241] width 446 height 70
click at [160, 271] on div "服務名稱/代號 局部燙999(P2) 服務名稱/代號 價格 1000 價格 洗髮-1 洗髮-1 技術協助(前)-1 技術協助(前)-1 第三方卡券 儲值卡 第…" at bounding box center [348, 241] width 446 height 70
click at [132, 267] on icon at bounding box center [138, 269] width 26 height 12
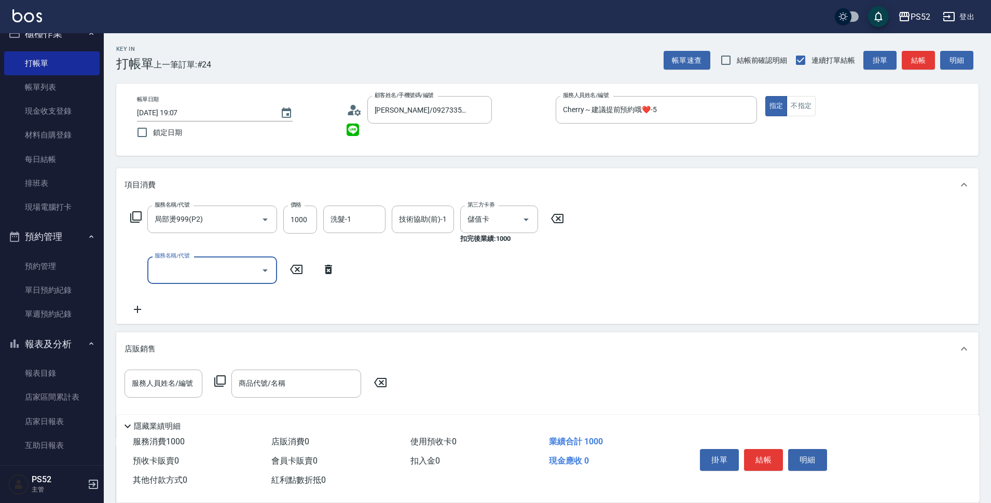
click at [171, 268] on div "服務名稱/代號 服務名稱/代號" at bounding box center [212, 270] width 130 height 28
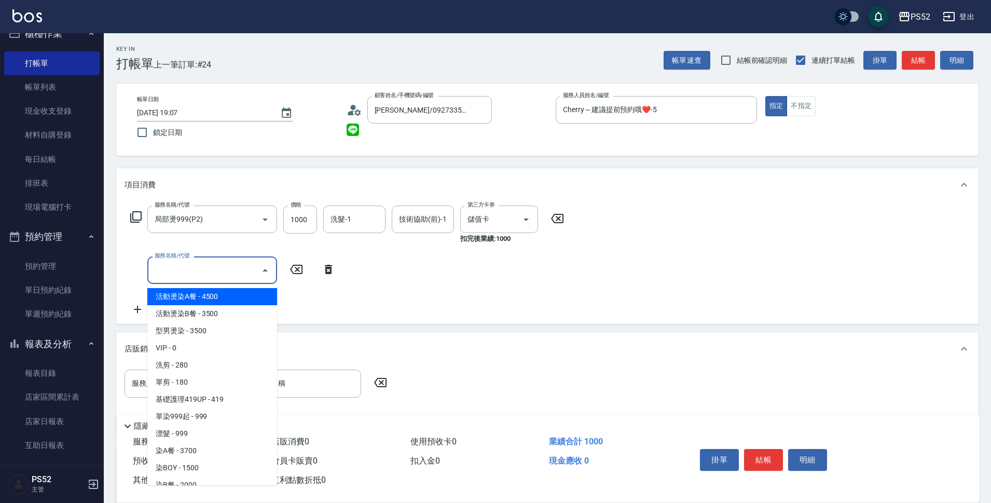
click at [173, 261] on input "服務名稱/代號" at bounding box center [204, 270] width 105 height 18
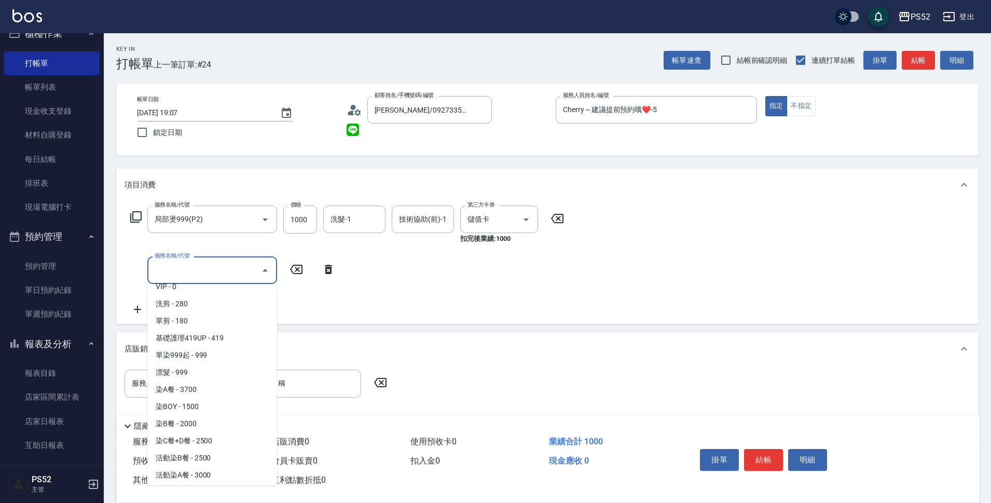
scroll to position [69, 0]
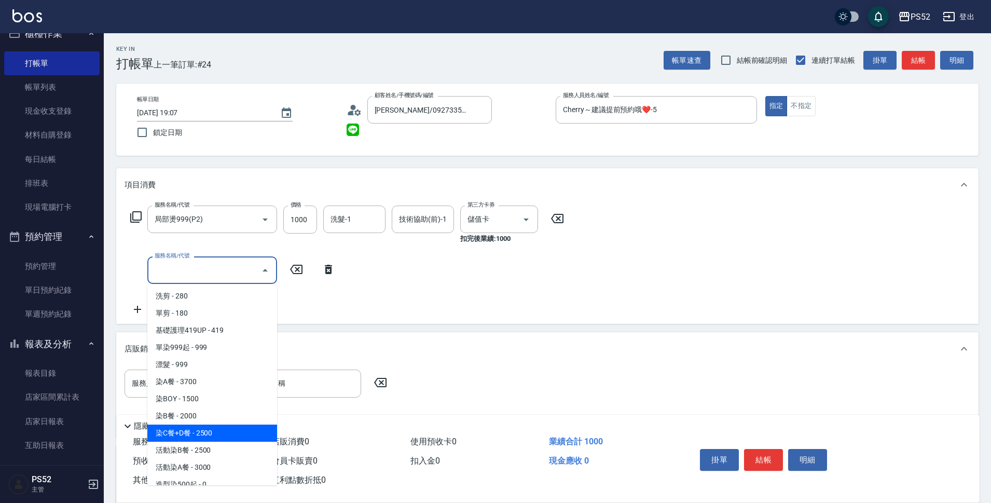
click at [196, 426] on span "染C餐+D餐 - 2500" at bounding box center [212, 433] width 130 height 17
type input "染C餐+D餐(L6)"
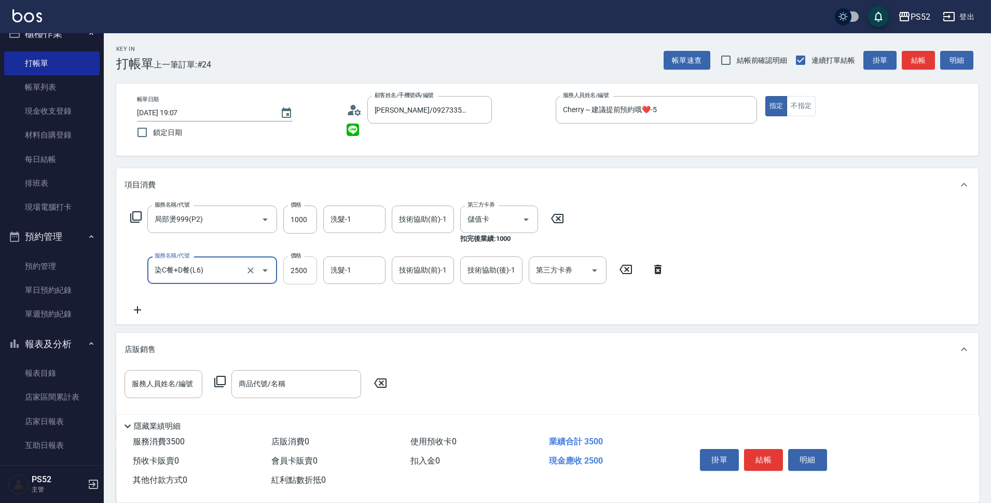
click at [300, 268] on input "2500" at bounding box center [300, 270] width 34 height 28
type input "1799"
click at [588, 296] on div "服務名稱/代號 局部燙999(P2) 服務名稱/代號 價格 1000 價格 洗髮-1 洗髮-1 技術協助(前)-1 技術協助(前)-1 第三方卡券 儲值卡 第…" at bounding box center [398, 261] width 546 height 111
click at [578, 278] on input "第三方卡券" at bounding box center [560, 270] width 53 height 18
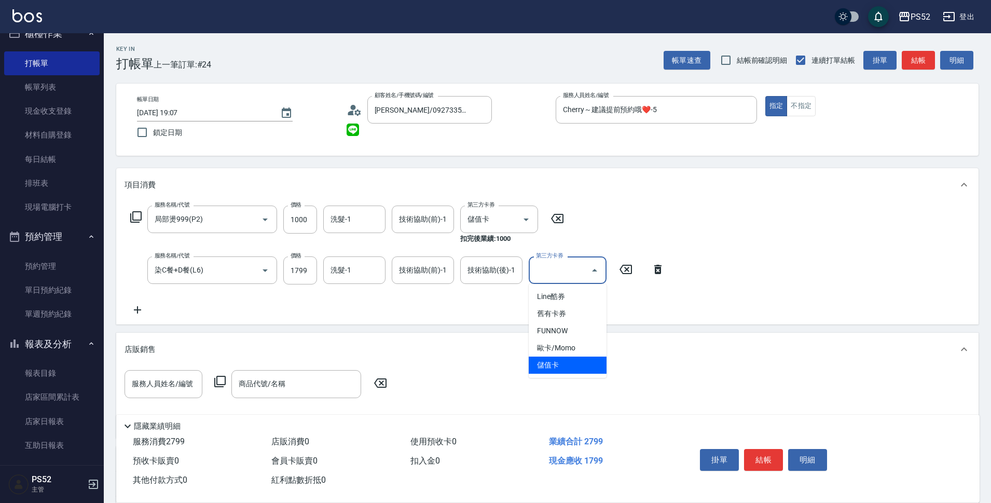
click at [575, 358] on span "儲值卡" at bounding box center [568, 365] width 78 height 17
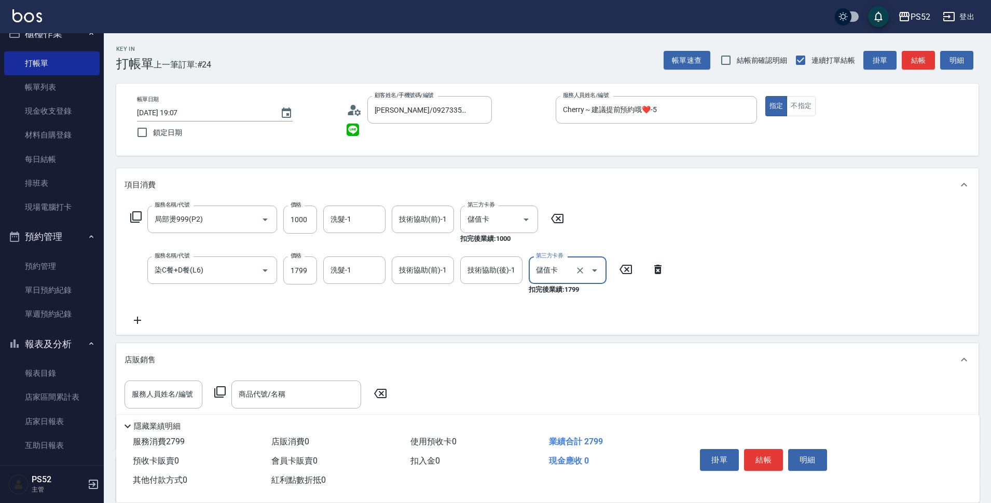
type input "儲值卡"
click at [770, 451] on button "結帳" at bounding box center [763, 460] width 39 height 22
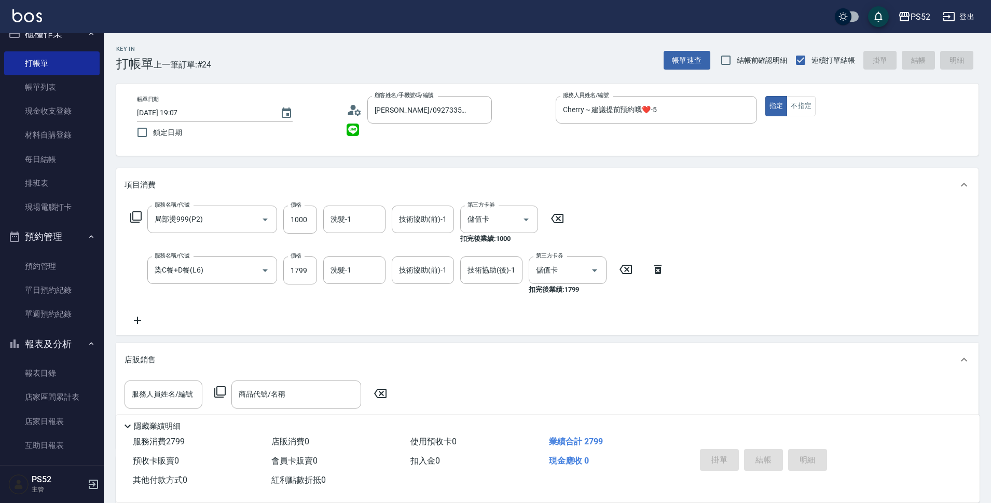
type input "[DATE] 19:08"
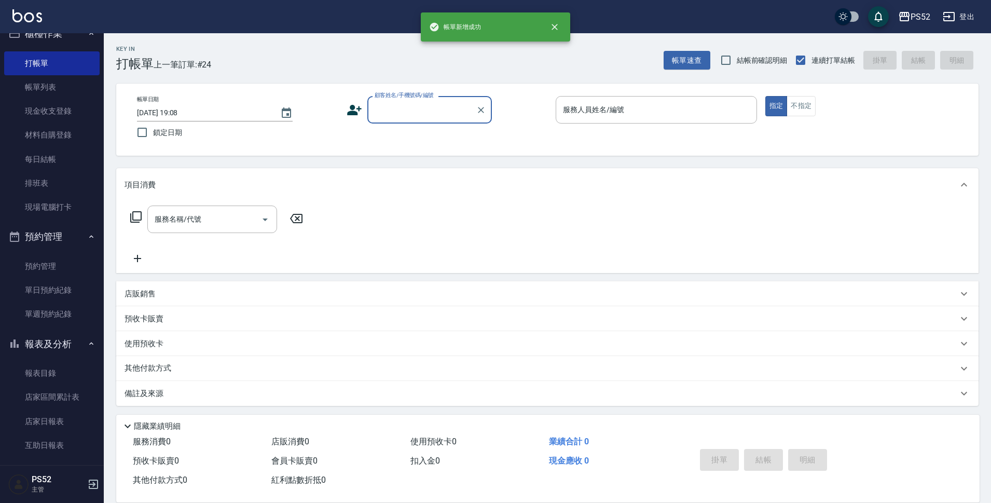
scroll to position [0, 0]
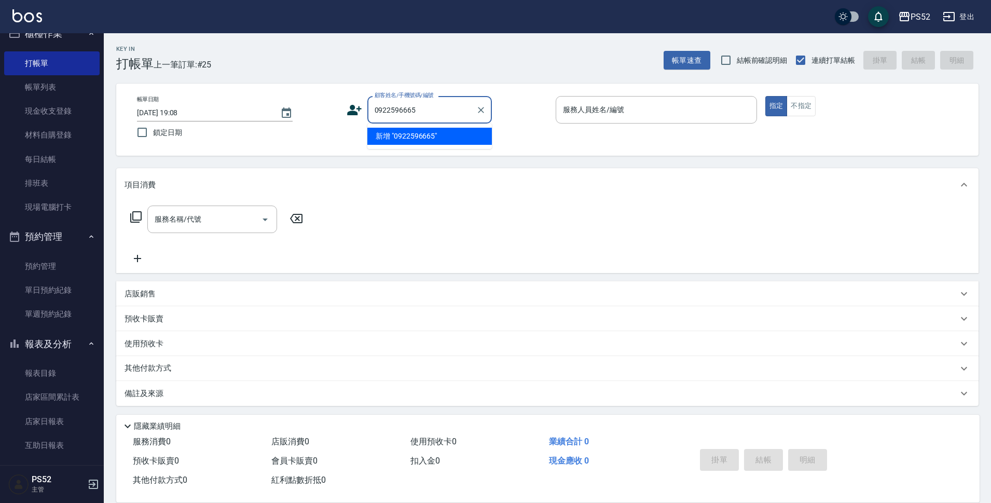
type input "0922596665"
click at [350, 108] on icon at bounding box center [355, 110] width 16 height 16
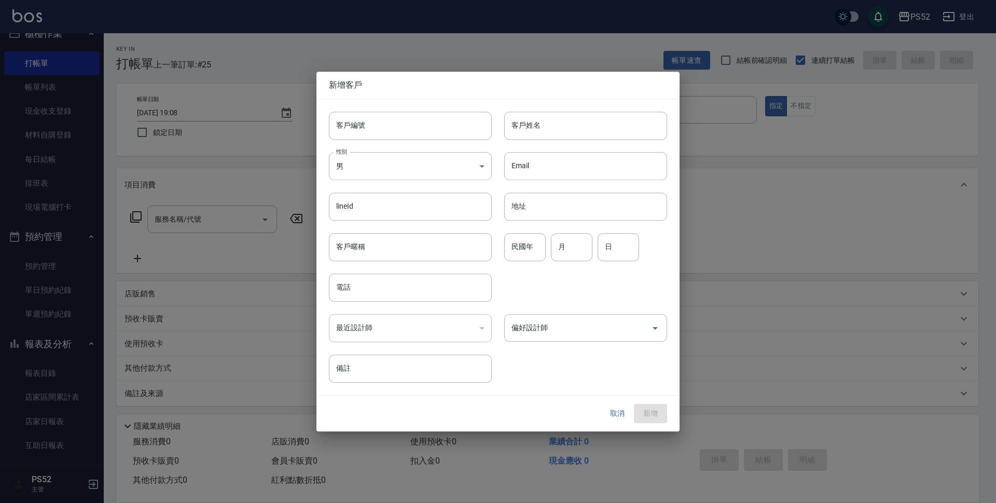
click at [371, 118] on input "客戶編號" at bounding box center [410, 126] width 163 height 28
paste input "0922596665"
type input "B0922596665"
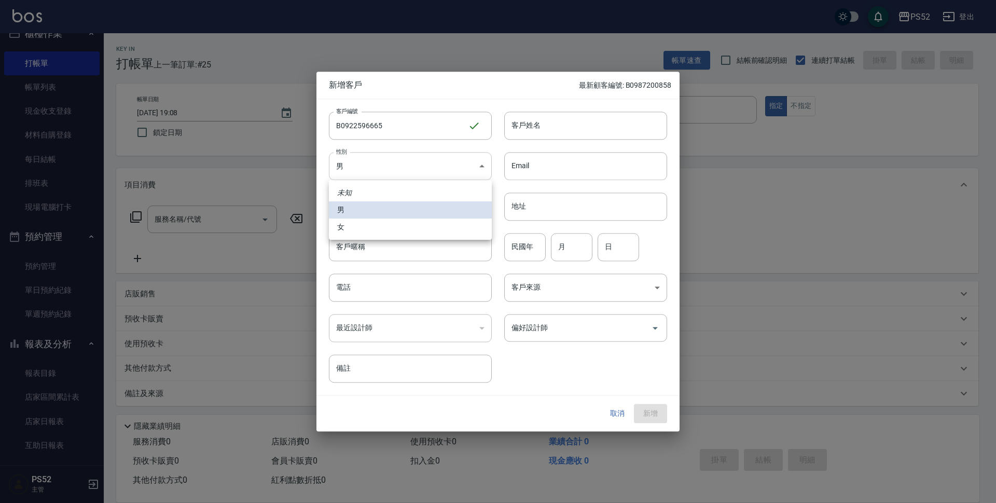
click at [382, 162] on body "PS52 登出 櫃檯作業 打帳單 帳單列表 現金收支登錄 材料自購登錄 每日結帳 排班表 現場電腦打卡 預約管理 預約管理 單日預約紀錄 單週預約紀錄 報表及…" at bounding box center [498, 252] width 996 height 505
click at [375, 225] on li "女" at bounding box center [410, 226] width 163 height 17
type input "[DEMOGRAPHIC_DATA]"
click at [383, 287] on input "電話" at bounding box center [410, 288] width 163 height 28
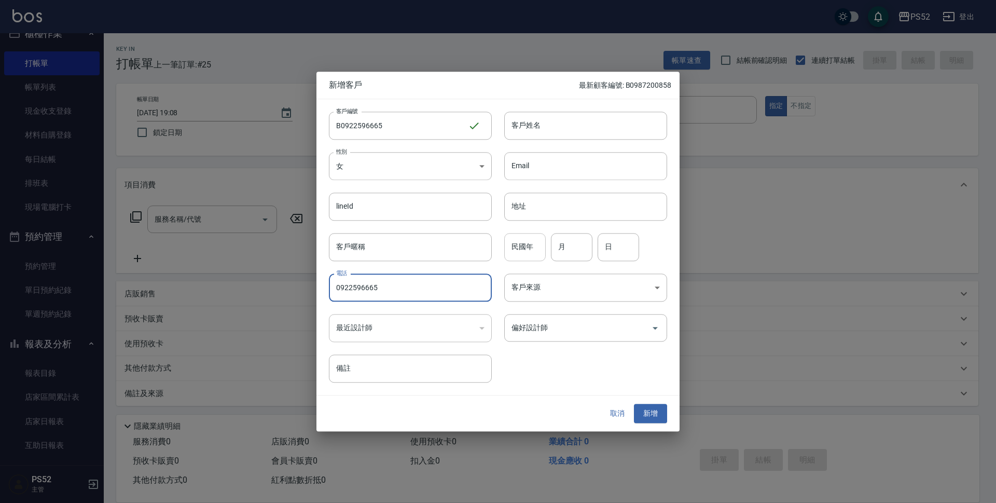
type input "0922596665"
click at [531, 251] on input "民國年" at bounding box center [525, 247] width 42 height 28
click at [562, 249] on input "月" at bounding box center [572, 247] width 42 height 28
type input "3"
type input "29"
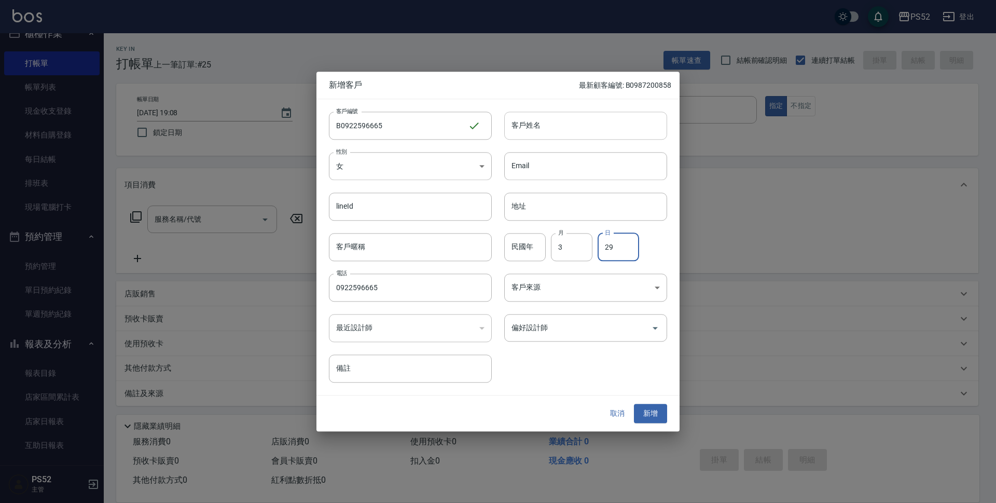
click at [601, 132] on input "客戶姓名" at bounding box center [585, 126] width 163 height 28
type input "[PERSON_NAME]"
click at [644, 408] on button "新增" at bounding box center [650, 413] width 33 height 19
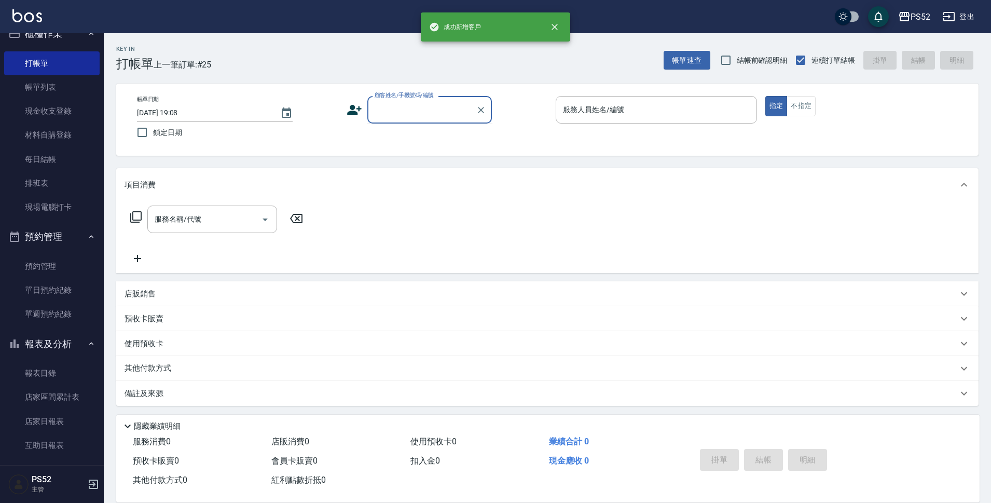
click at [445, 111] on input "顧客姓名/手機號碼/編號" at bounding box center [422, 110] width 100 height 18
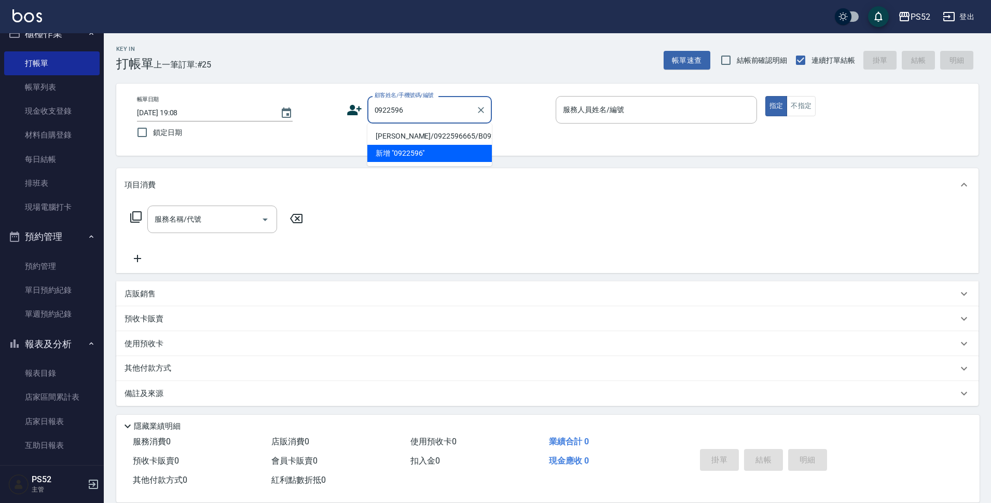
click at [429, 135] on li "[PERSON_NAME]/0922596665/B0922596665" at bounding box center [429, 136] width 125 height 17
type input "[PERSON_NAME]/0922596665/B0922596665"
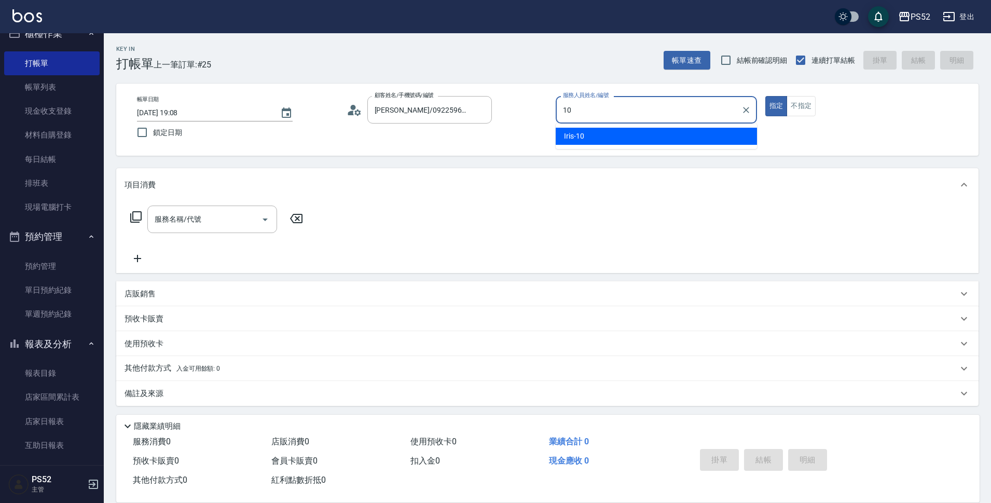
type input "Iris-10"
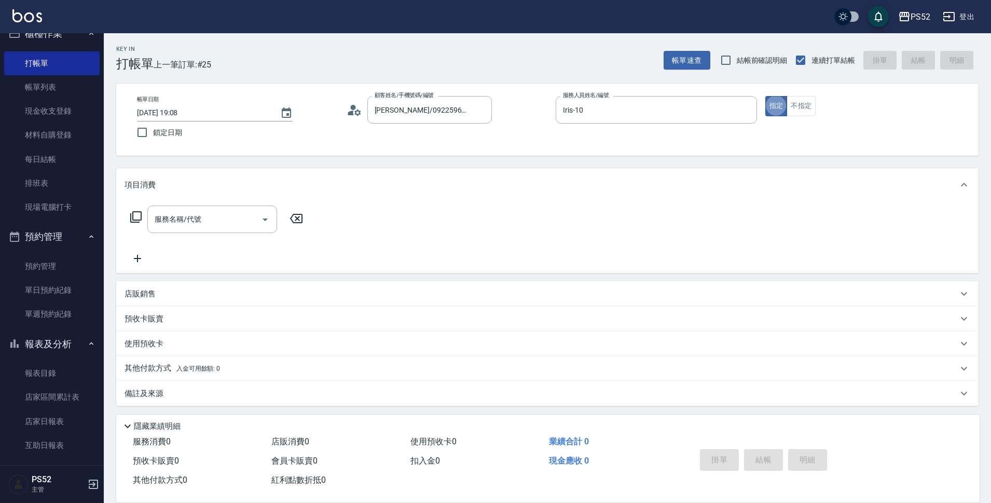
scroll to position [3, 0]
click at [809, 93] on div "帳單日期 [DATE] 19:08 鎖定日期 顧客姓名/手機號碼/編號 [PERSON_NAME]/0922596665/B0922596665 顧客姓名/手…" at bounding box center [547, 117] width 863 height 72
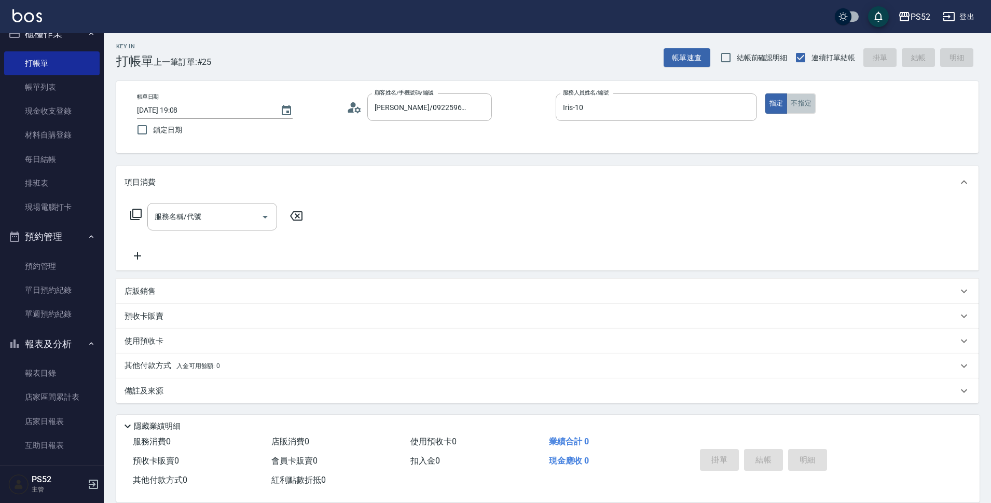
click at [805, 99] on button "不指定" at bounding box center [801, 103] width 29 height 20
click at [231, 207] on div "服務名稱/代號" at bounding box center [212, 217] width 130 height 28
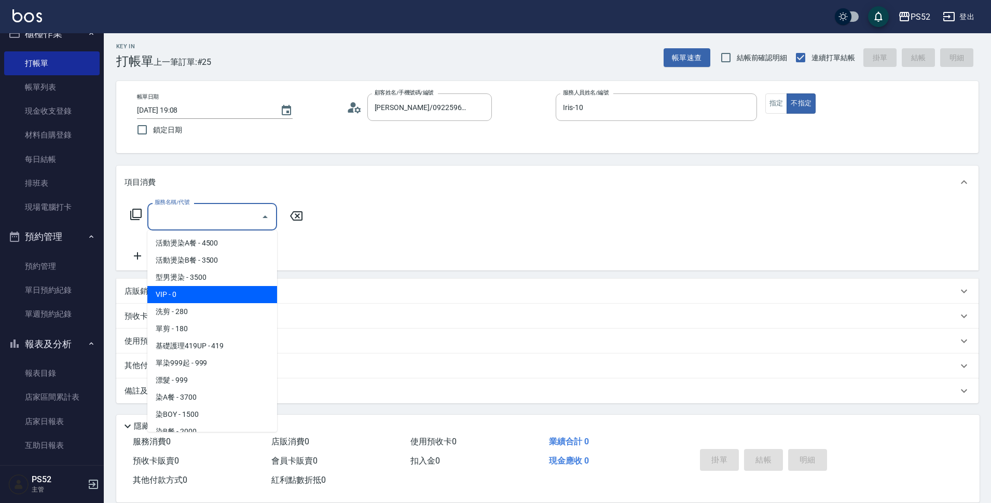
click at [223, 302] on span "VIP - 0" at bounding box center [212, 294] width 130 height 17
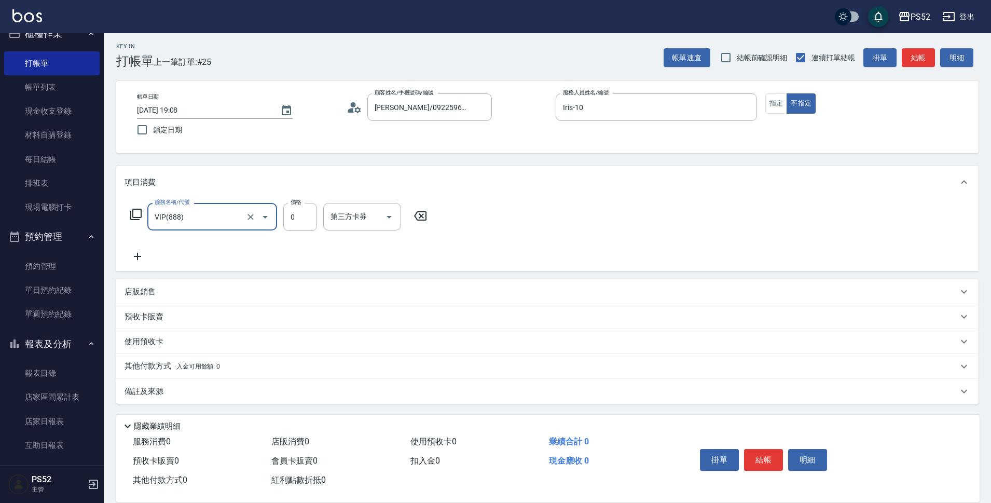
click at [263, 215] on icon "Open" at bounding box center [265, 217] width 12 height 12
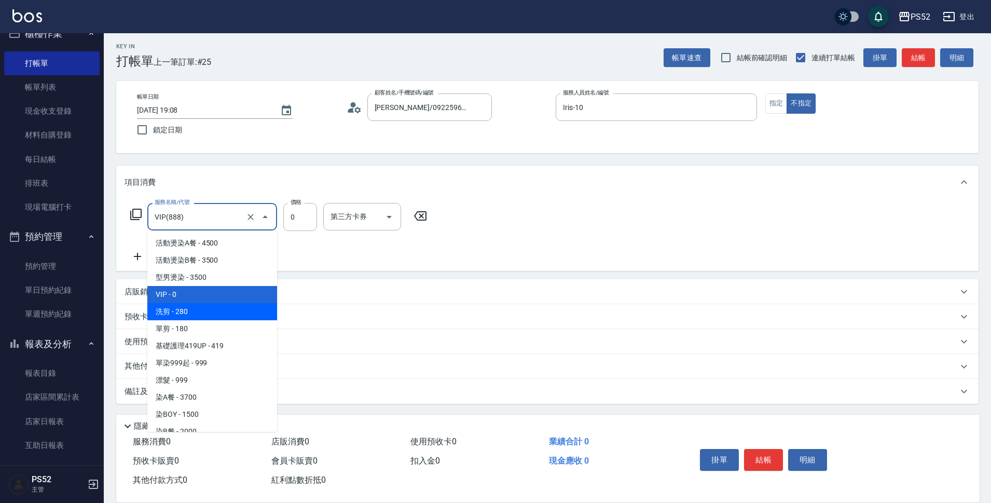
click at [233, 308] on span "洗剪 - 280" at bounding box center [212, 311] width 130 height 17
type input "洗剪(C1)"
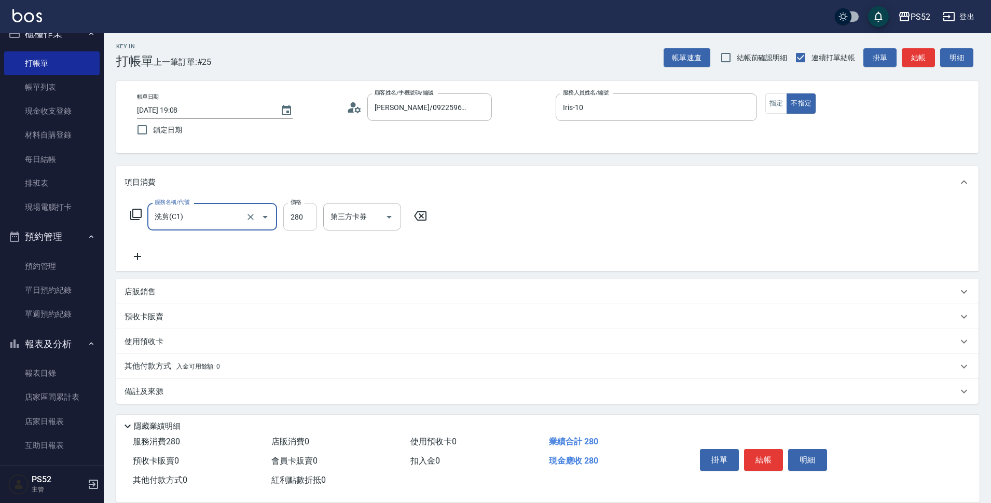
click at [303, 216] on input "280" at bounding box center [300, 217] width 34 height 28
type input "320"
click at [762, 453] on button "結帳" at bounding box center [763, 460] width 39 height 22
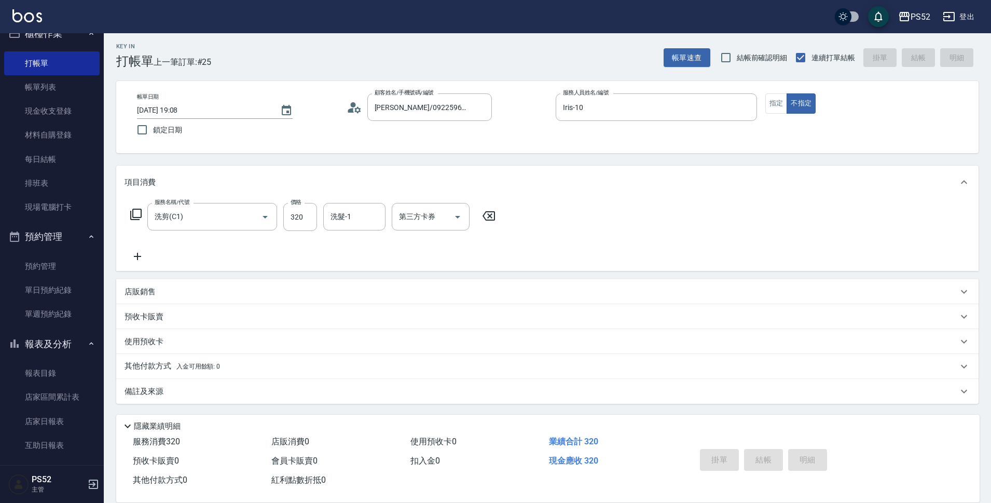
type input "[DATE] 19:09"
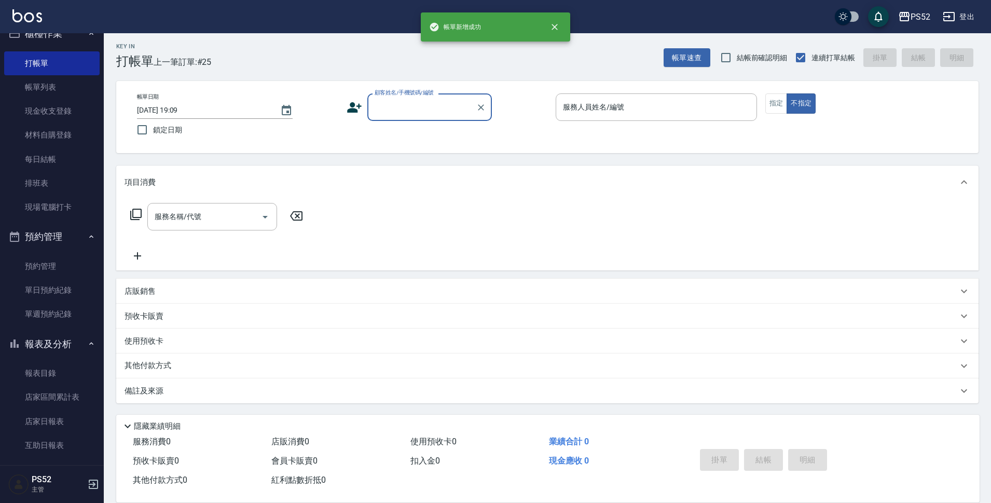
scroll to position [0, 0]
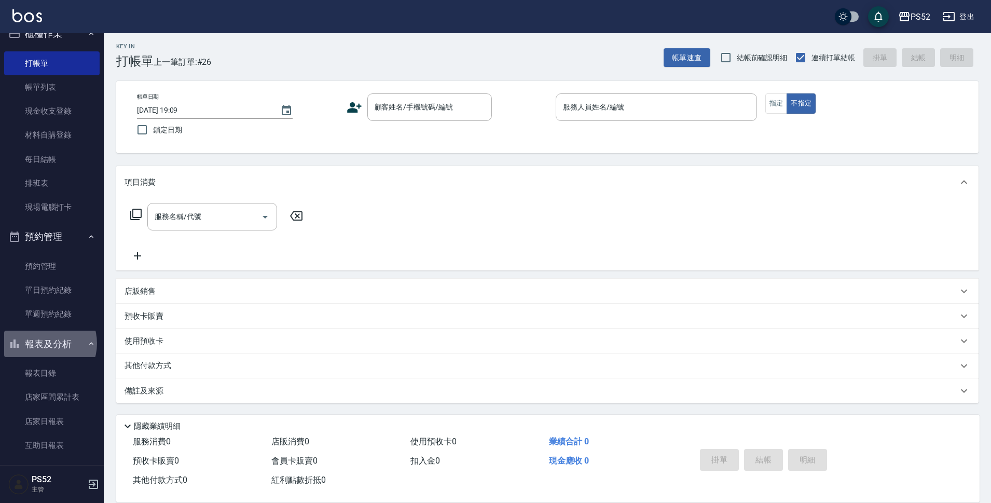
click at [44, 343] on button "報表及分析" at bounding box center [51, 344] width 95 height 27
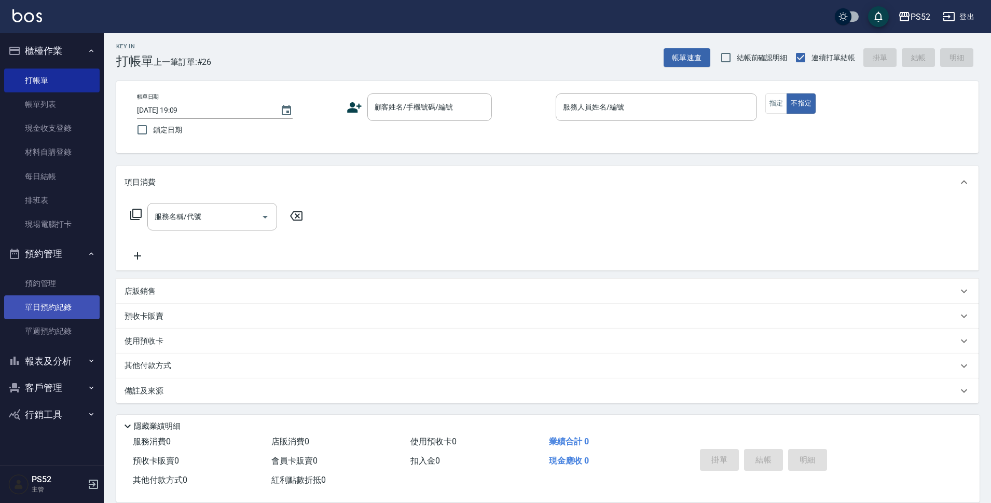
click at [54, 297] on link "單日預約紀錄" at bounding box center [51, 307] width 95 height 24
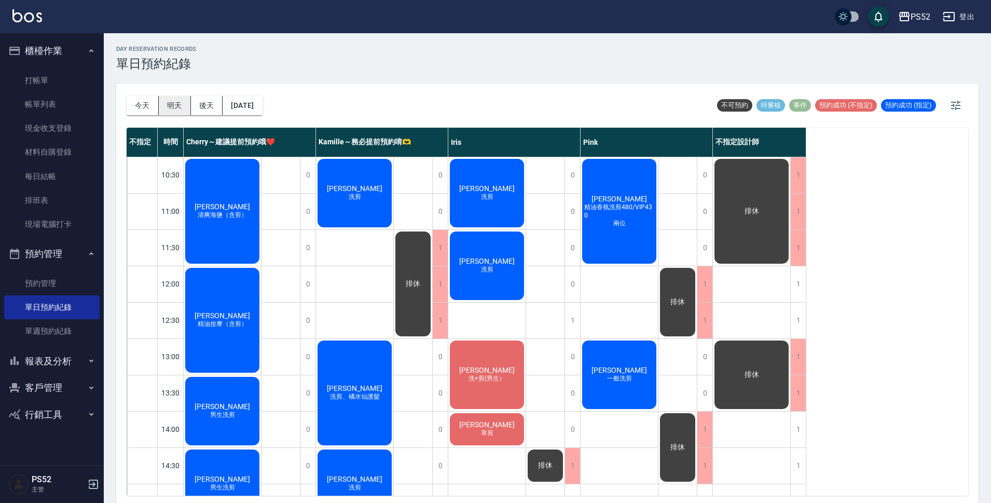
click at [176, 99] on button "明天" at bounding box center [175, 105] width 32 height 19
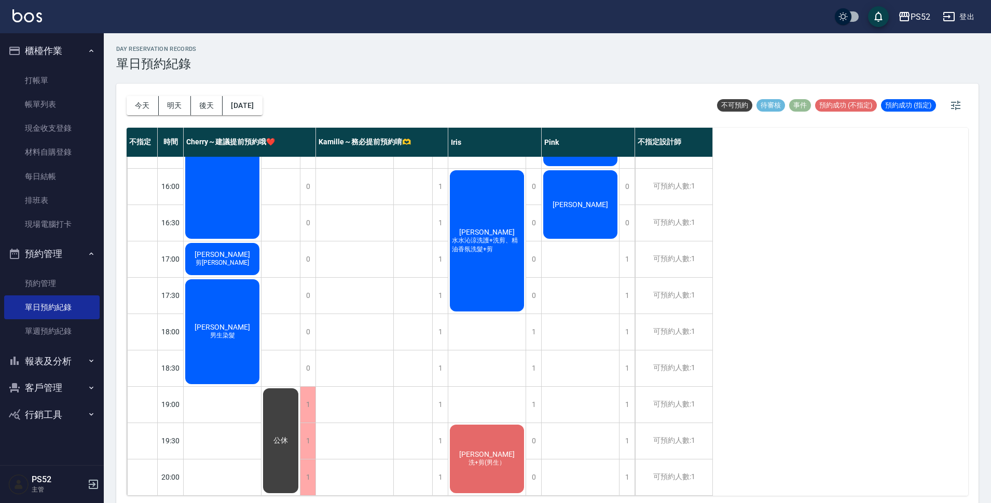
scroll to position [397, 0]
click at [214, 106] on button "後天" at bounding box center [207, 105] width 32 height 19
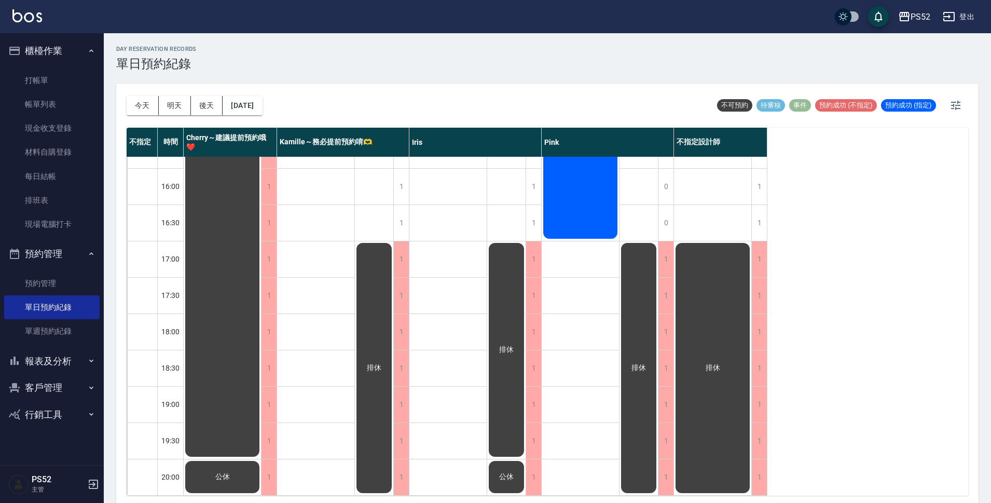
scroll to position [380, 0]
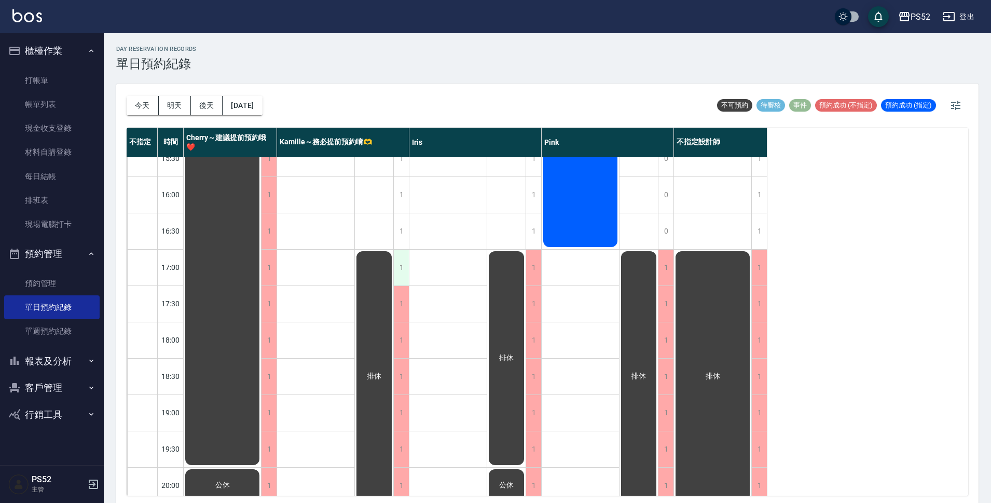
click at [406, 256] on div "1" at bounding box center [401, 268] width 16 height 36
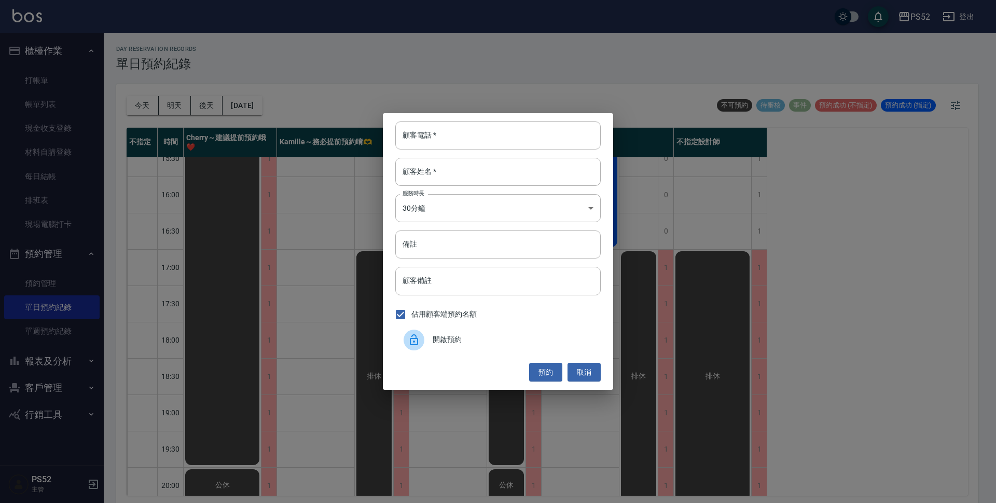
click at [446, 347] on div "開啟預約" at bounding box center [498, 339] width 206 height 29
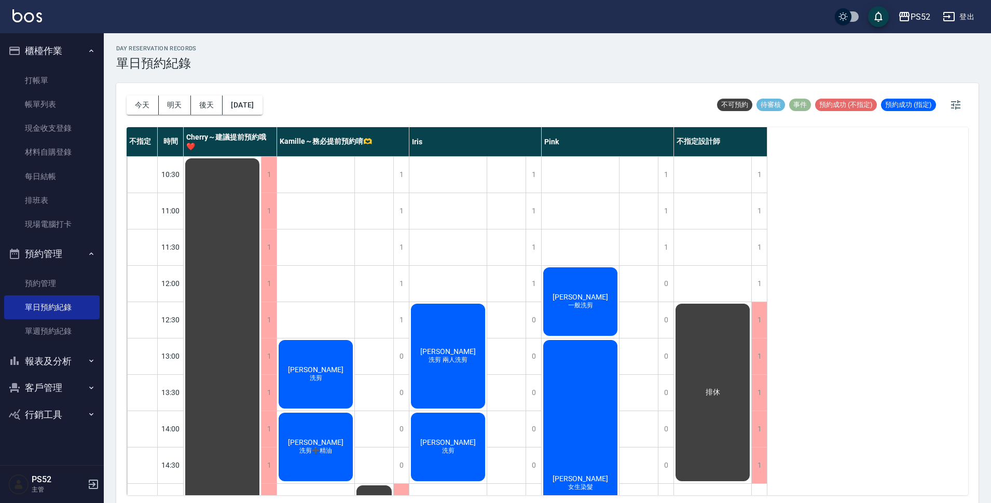
scroll to position [0, 0]
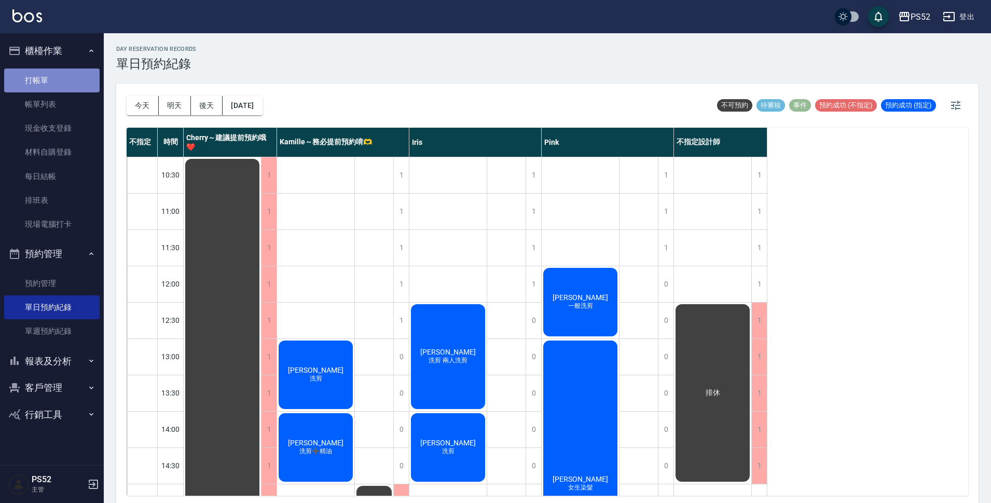
click at [38, 90] on link "打帳單" at bounding box center [51, 81] width 95 height 24
